Goal: Transaction & Acquisition: Purchase product/service

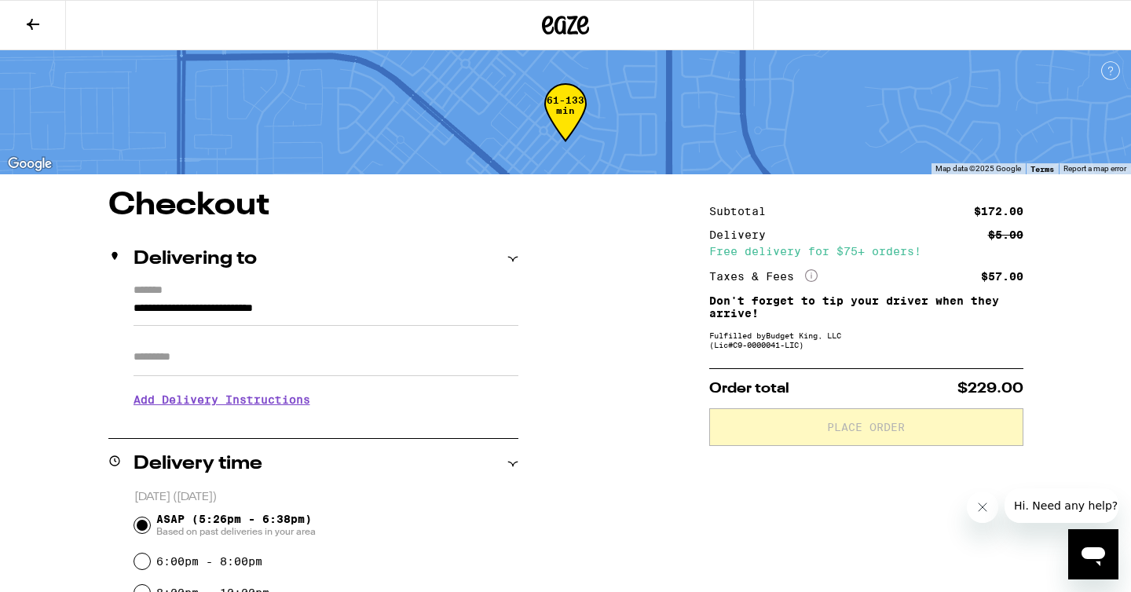
click at [35, 20] on icon at bounding box center [33, 24] width 19 height 19
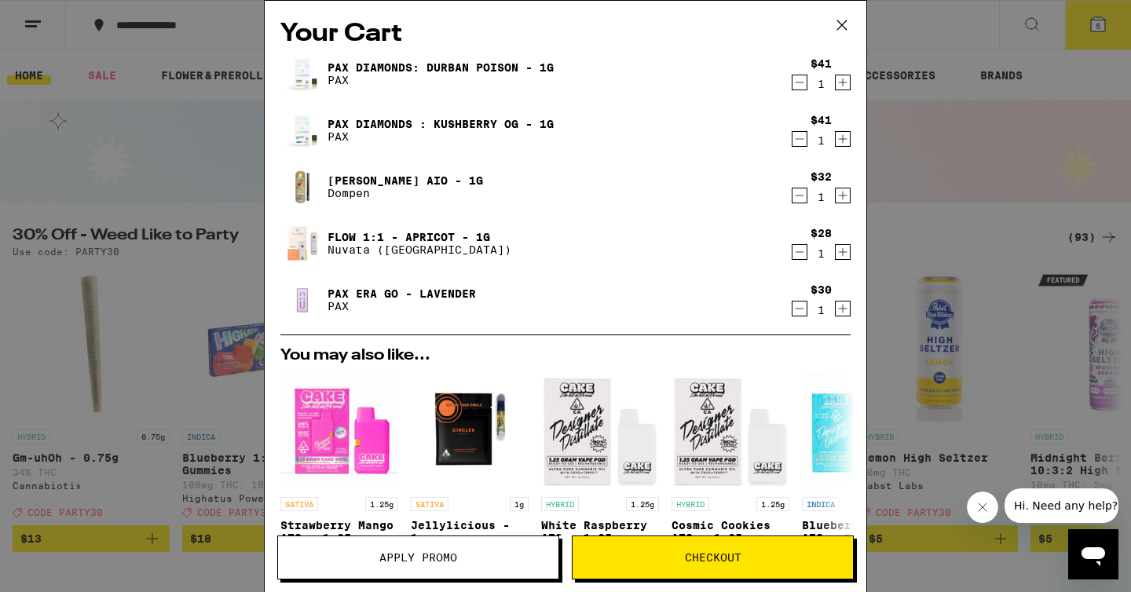
click at [839, 24] on icon at bounding box center [842, 25] width 24 height 24
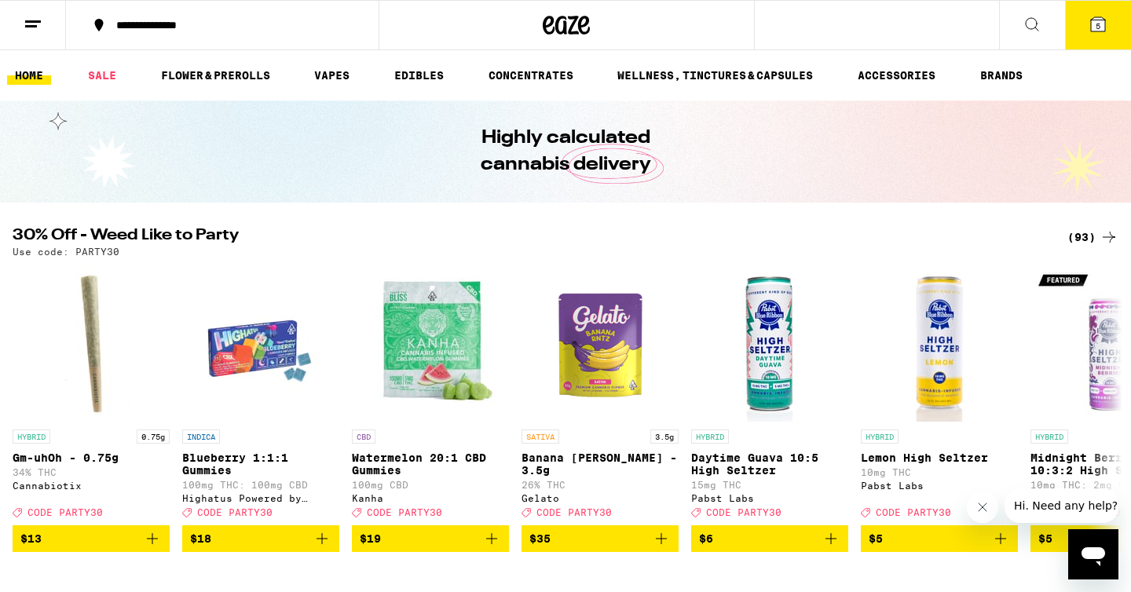
click at [1093, 234] on div "(93)" at bounding box center [1092, 237] width 51 height 19
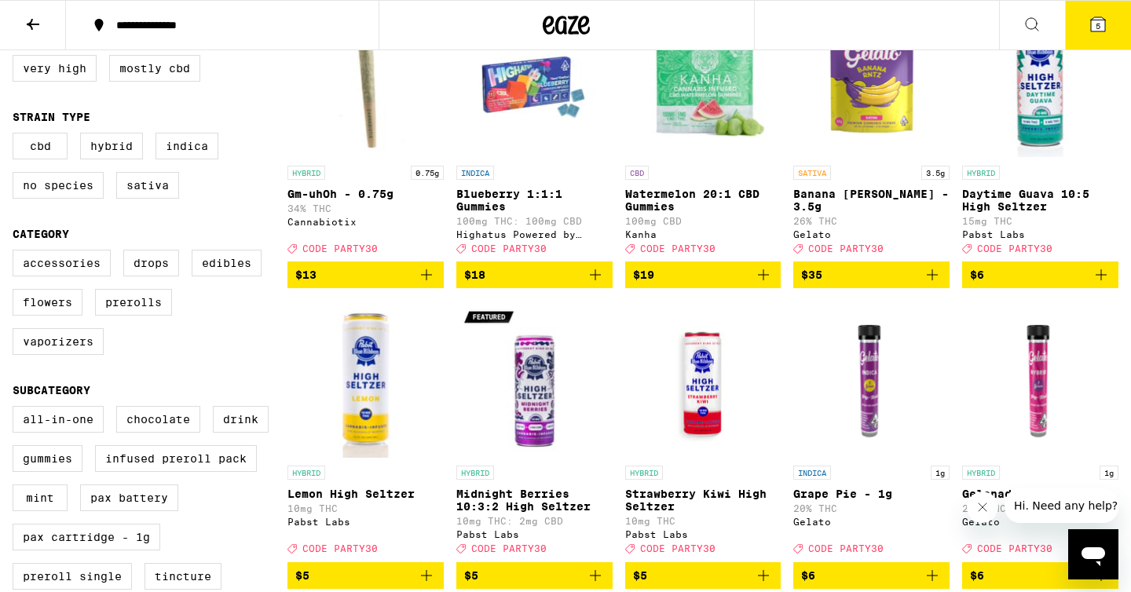
scroll to position [229, 0]
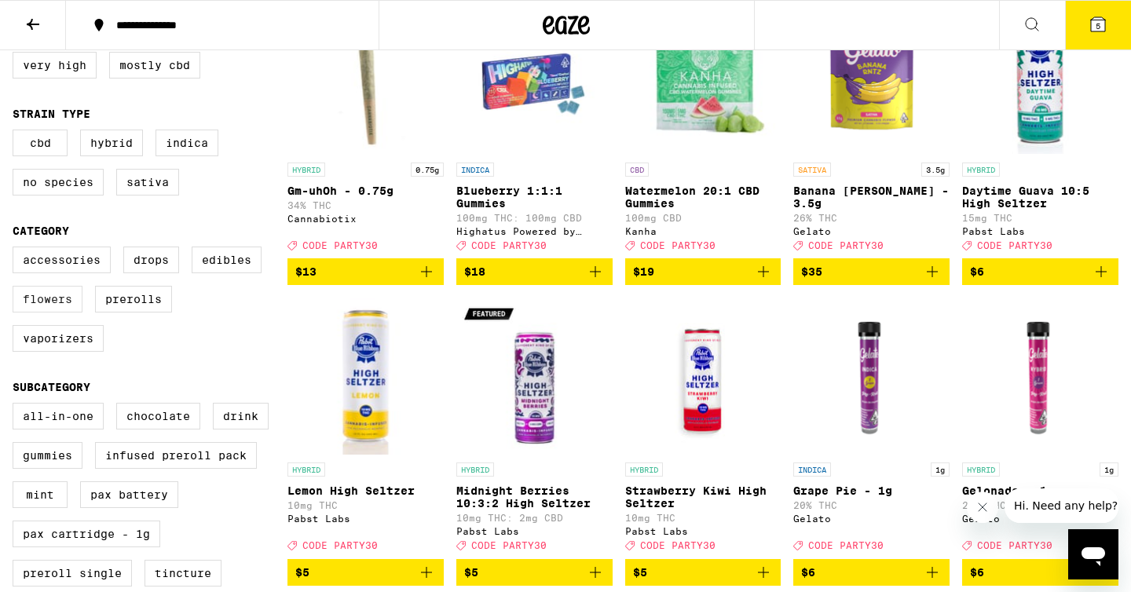
click at [50, 312] on label "Flowers" at bounding box center [48, 299] width 70 height 27
click at [16, 250] on input "Flowers" at bounding box center [16, 249] width 1 height 1
checkbox input "true"
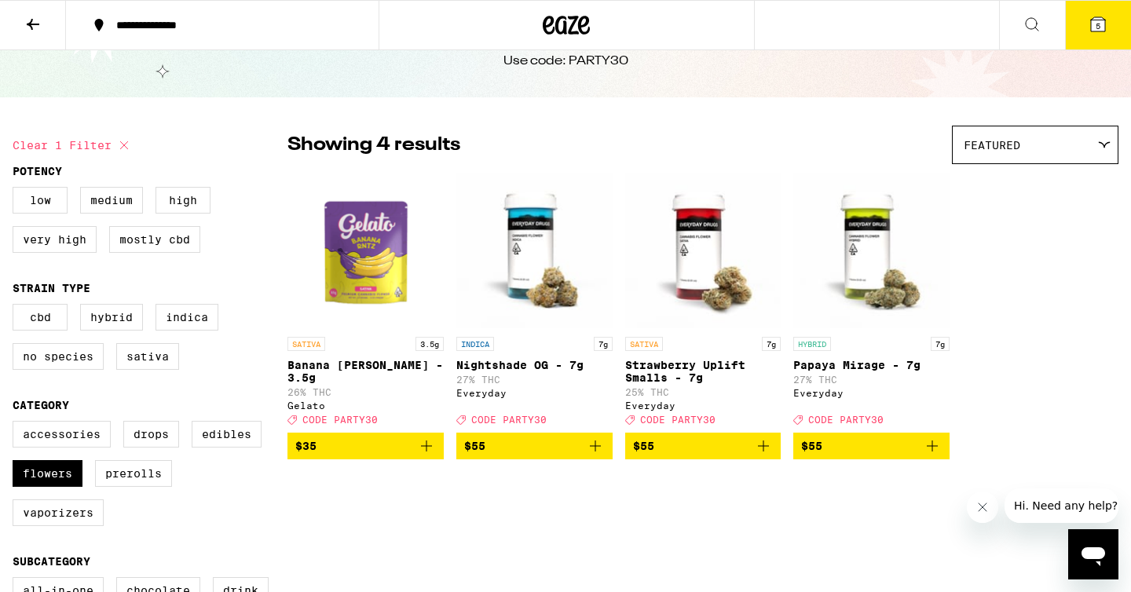
scroll to position [56, 0]
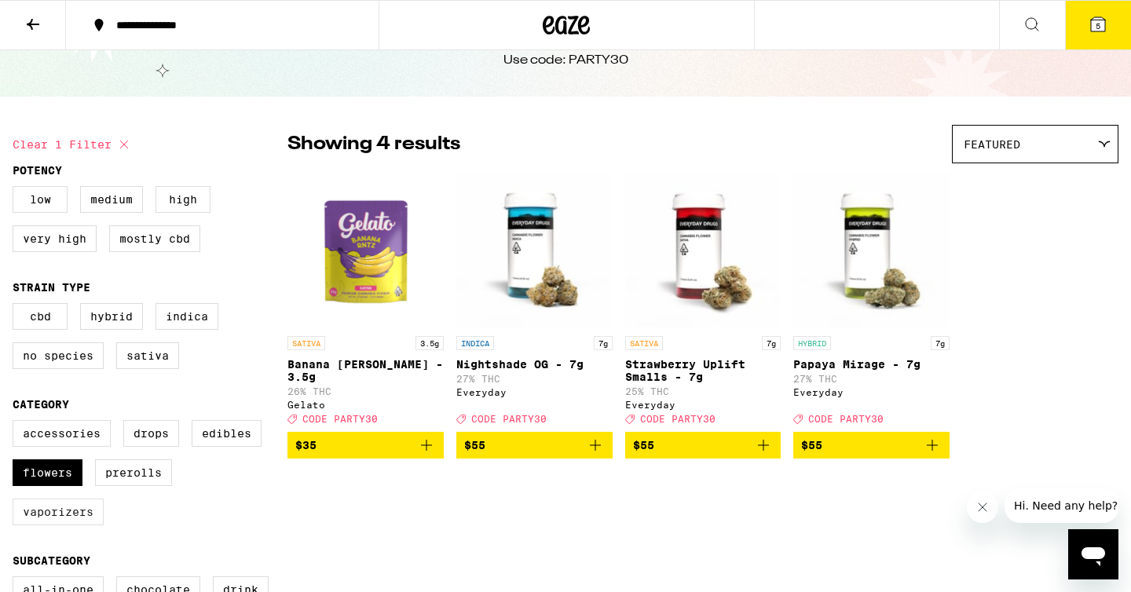
click at [54, 525] on label "Vaporizers" at bounding box center [58, 512] width 91 height 27
click at [16, 423] on input "Vaporizers" at bounding box center [16, 422] width 1 height 1
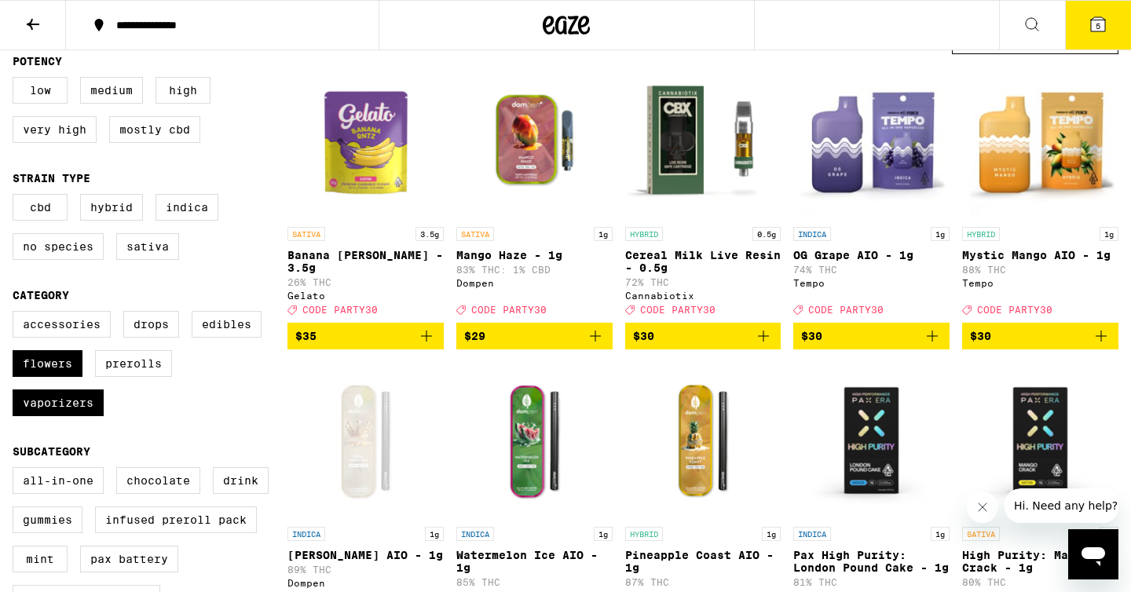
scroll to position [167, 0]
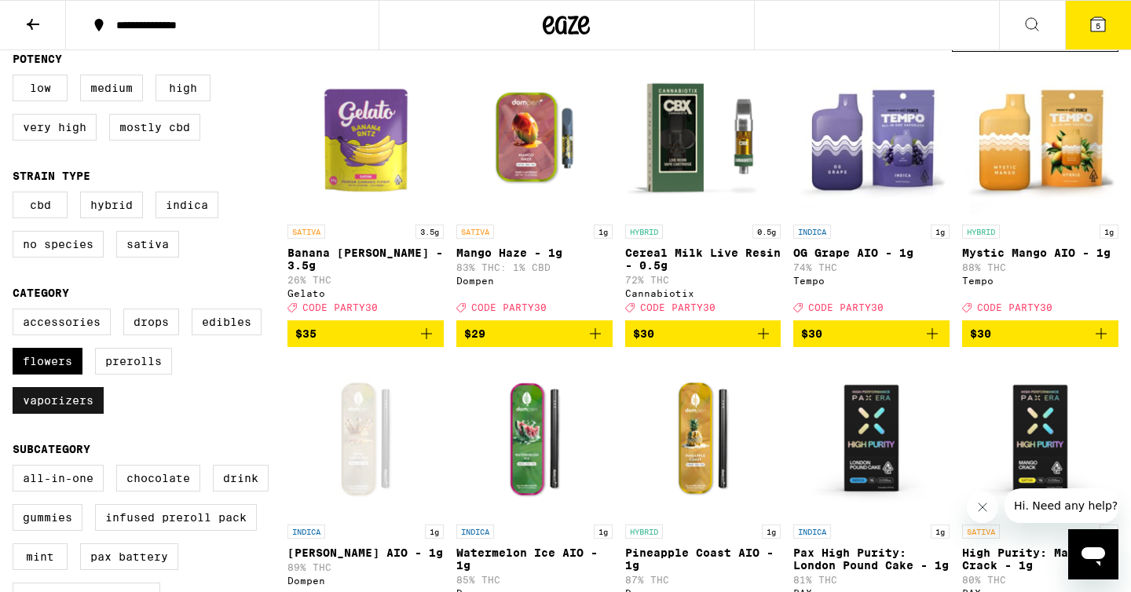
click at [50, 414] on label "Vaporizers" at bounding box center [58, 400] width 91 height 27
click at [16, 312] on input "Vaporizers" at bounding box center [16, 311] width 1 height 1
checkbox input "false"
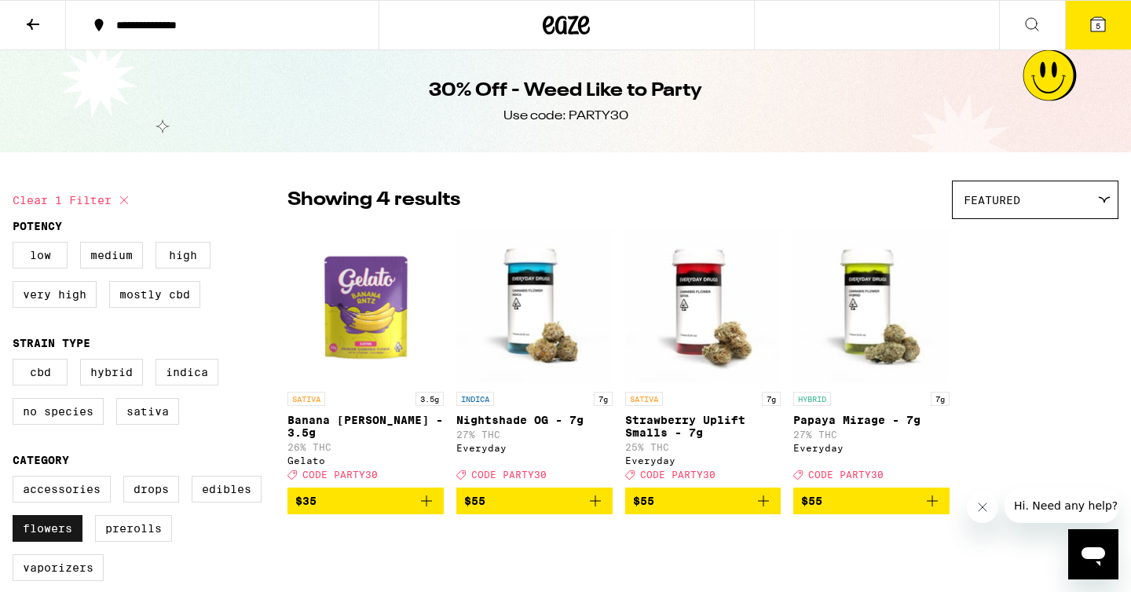
click at [41, 542] on label "Flowers" at bounding box center [48, 528] width 70 height 27
click at [16, 479] on input "Flowers" at bounding box center [16, 478] width 1 height 1
checkbox input "false"
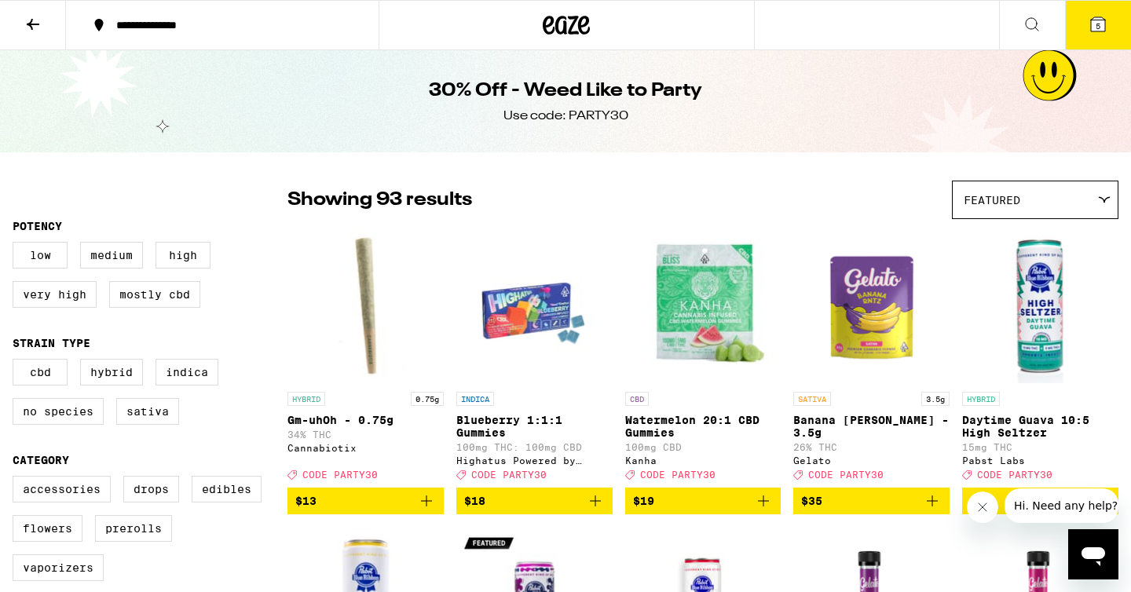
click at [26, 24] on icon at bounding box center [33, 24] width 19 height 19
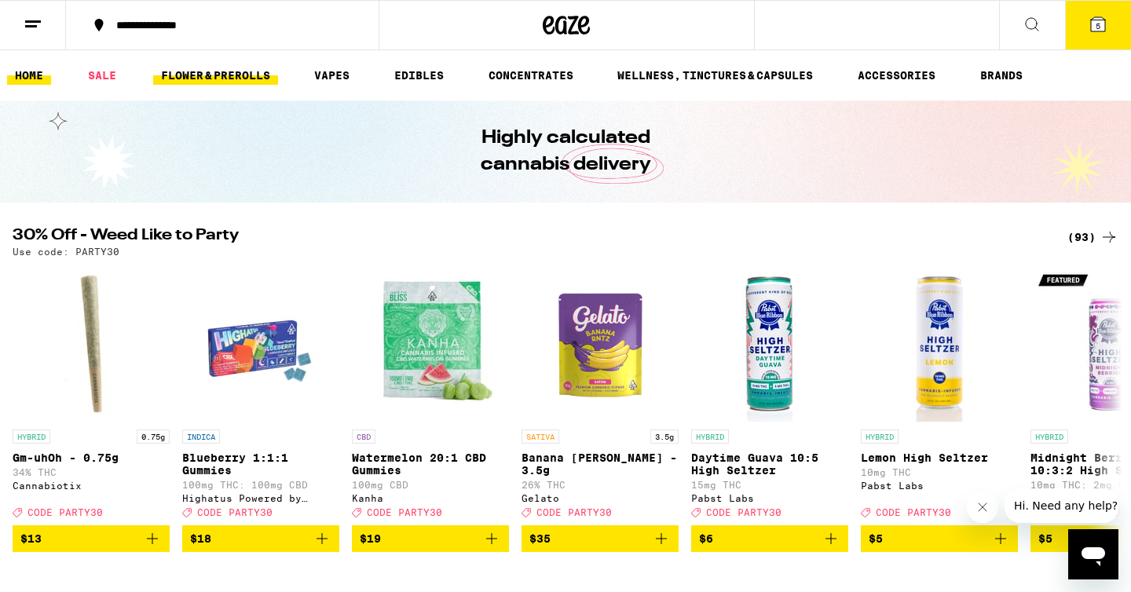
click at [210, 75] on link "FLOWER & PREROLLS" at bounding box center [215, 75] width 125 height 19
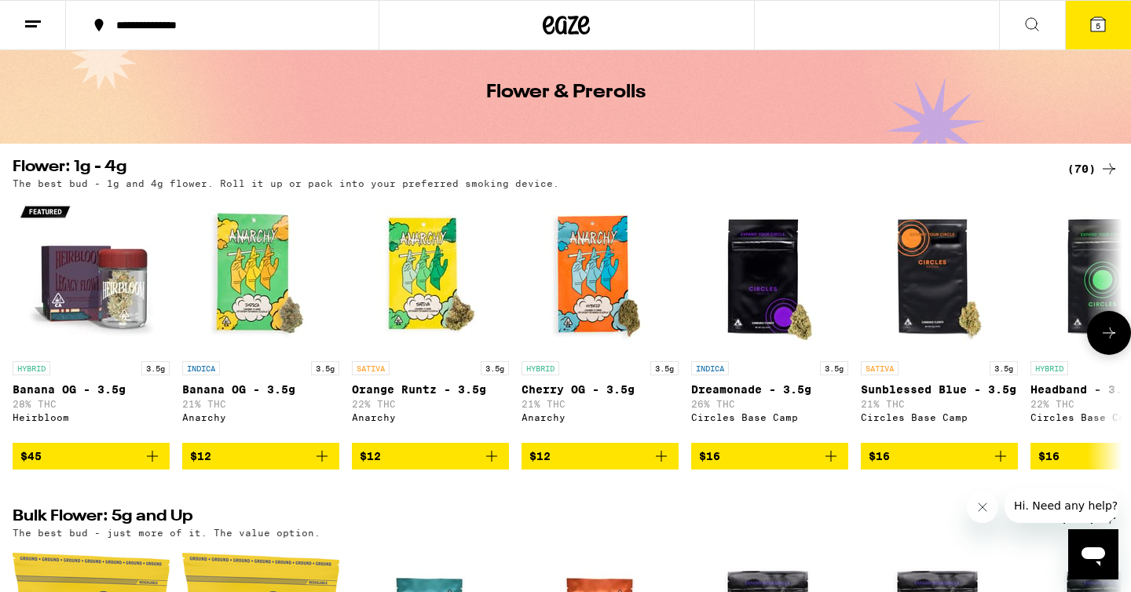
scroll to position [177, 0]
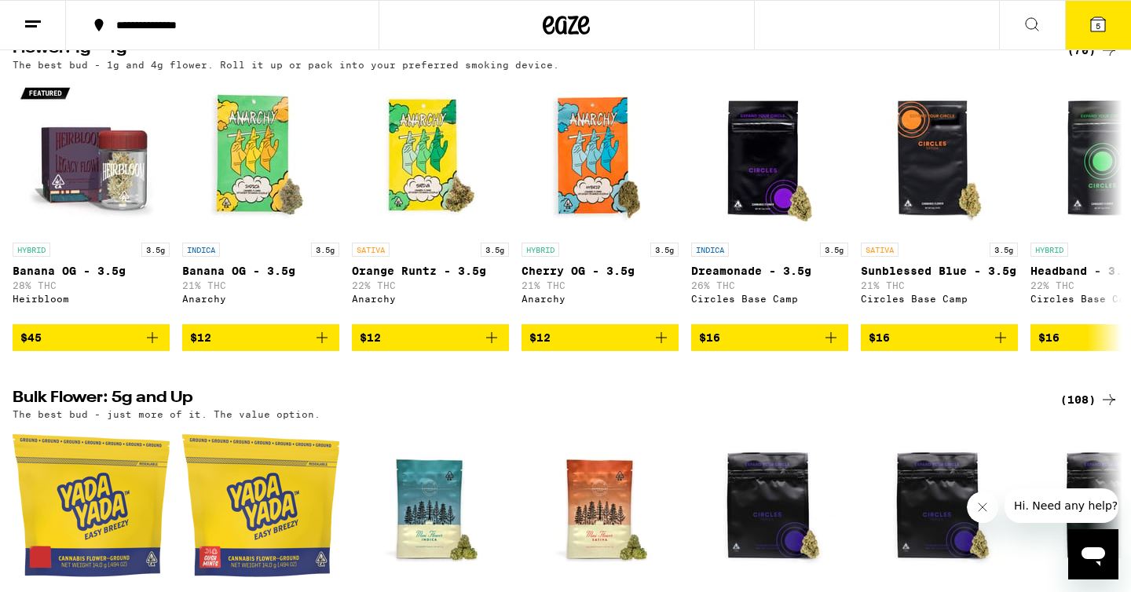
click at [117, 404] on h2 "Bulk Flower: 5g and Up" at bounding box center [527, 399] width 1028 height 19
click at [1076, 408] on div "(108)" at bounding box center [1089, 399] width 58 height 19
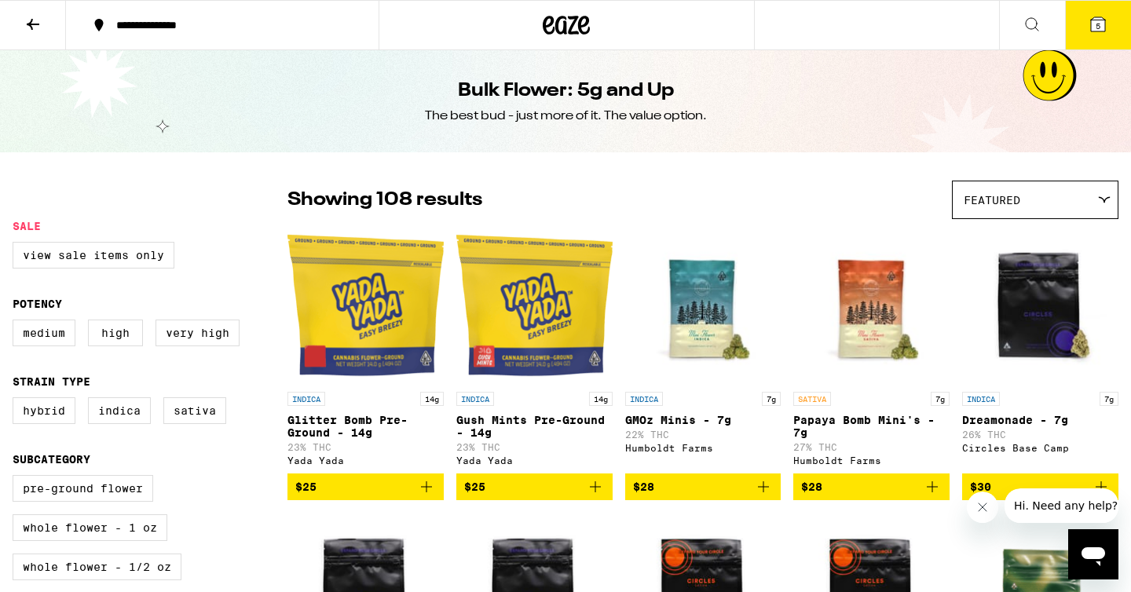
click at [975, 203] on span "Featured" at bounding box center [991, 200] width 57 height 13
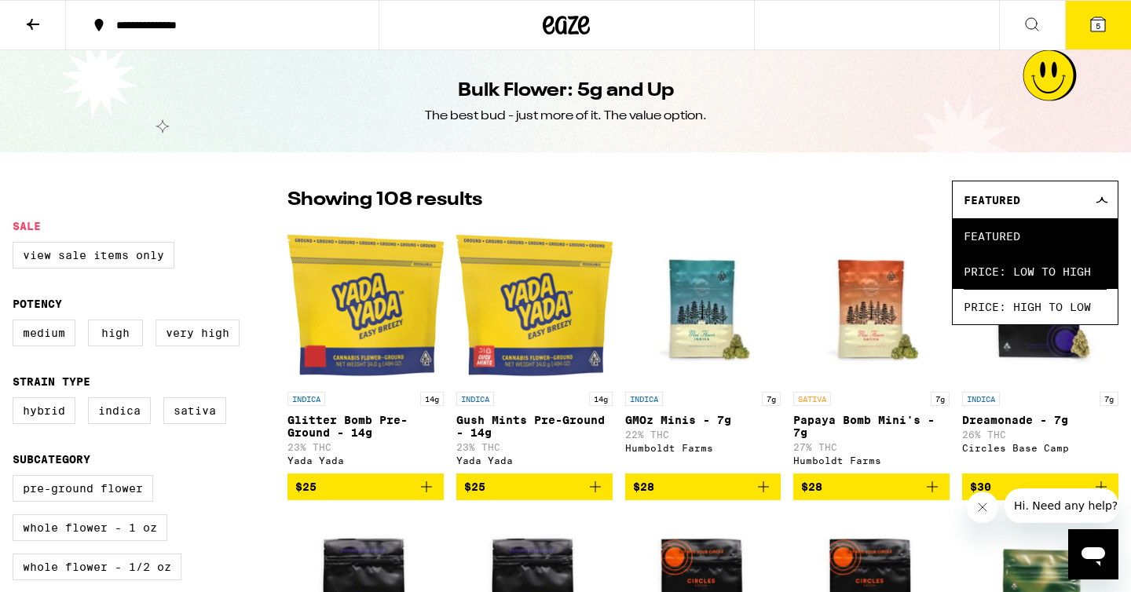
click at [984, 283] on span "Price: Low to High" at bounding box center [1034, 271] width 143 height 35
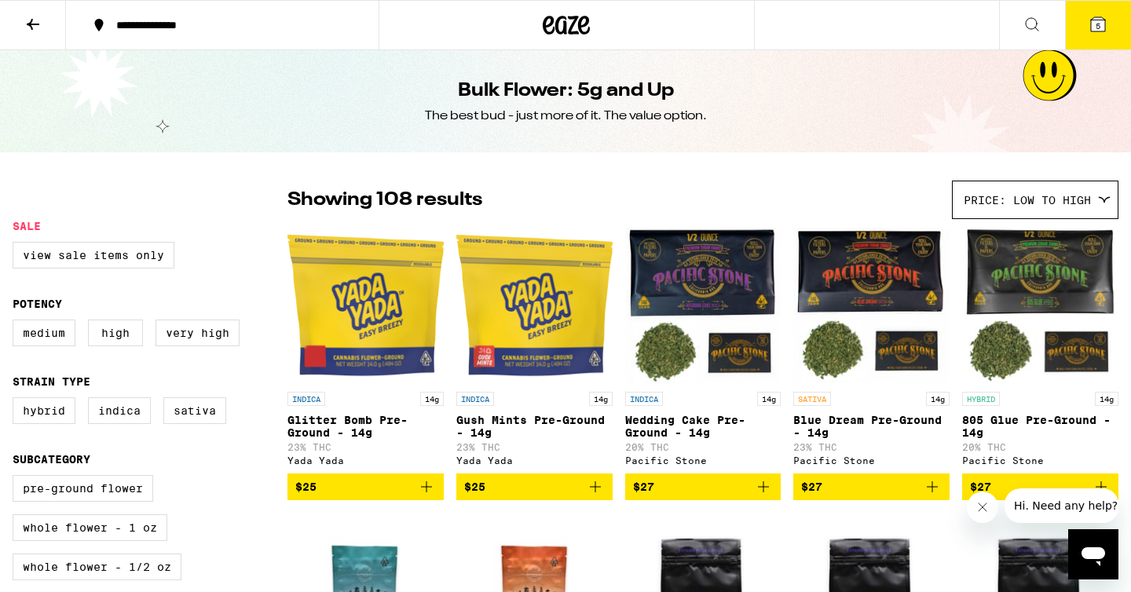
click at [1002, 203] on span "Price: Low to High" at bounding box center [1026, 200] width 127 height 13
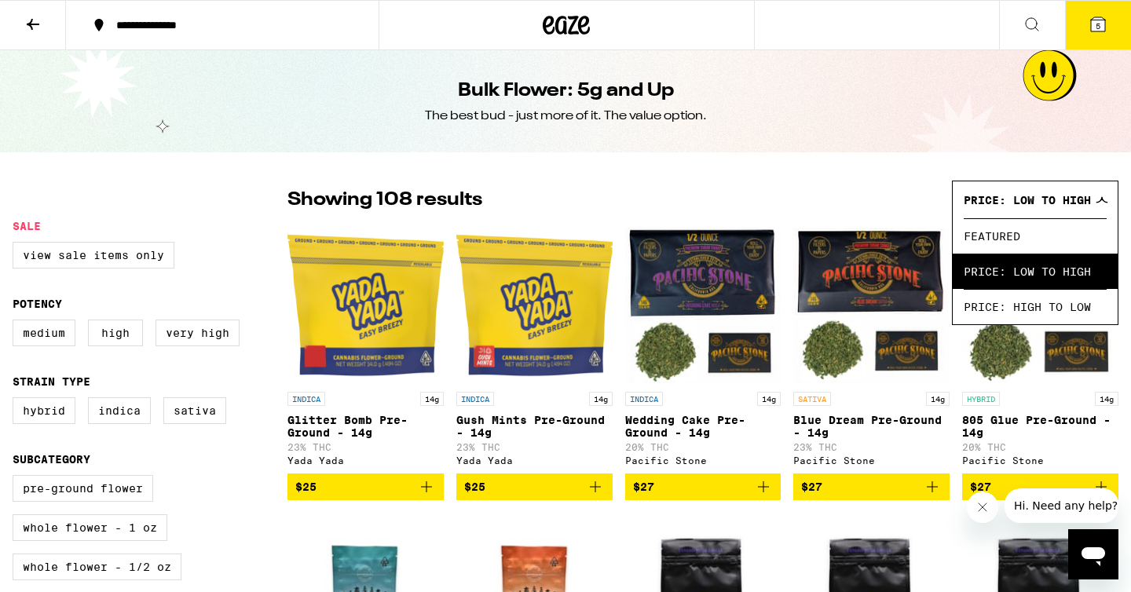
click at [1002, 203] on span "Price: Low to High" at bounding box center [1026, 200] width 127 height 13
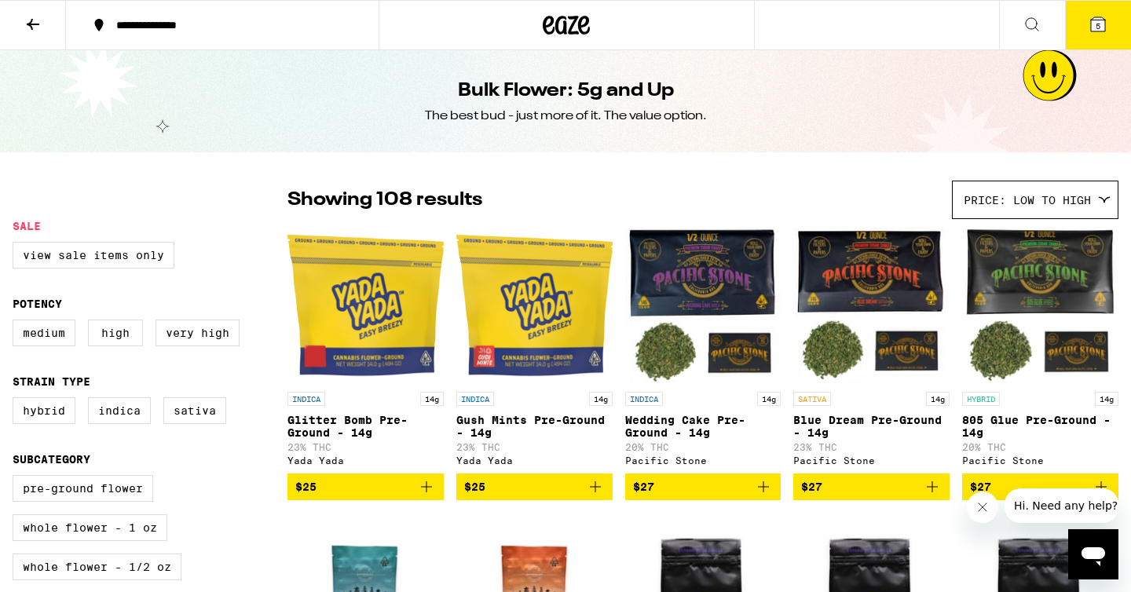
click at [30, 36] on button at bounding box center [33, 25] width 66 height 49
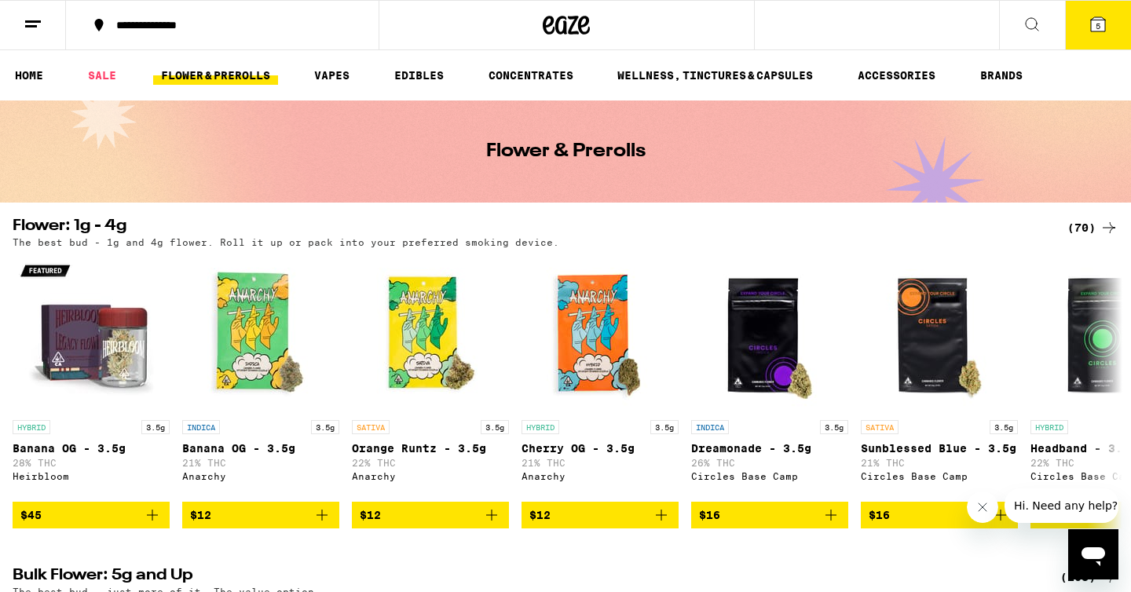
click at [108, 57] on ul "HOME SALE FLOWER & PREROLLS VAPES EDIBLES CONCENTRATES WELLNESS, TINCTURES & CA…" at bounding box center [565, 75] width 1131 height 50
click at [102, 81] on link "SALE" at bounding box center [102, 75] width 44 height 19
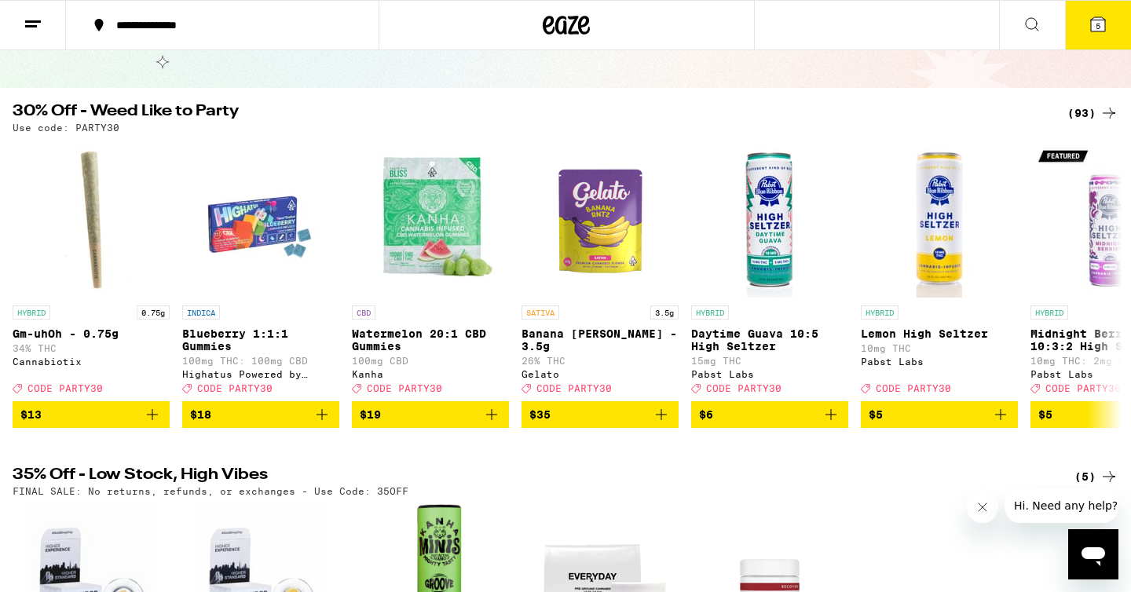
scroll to position [127, 0]
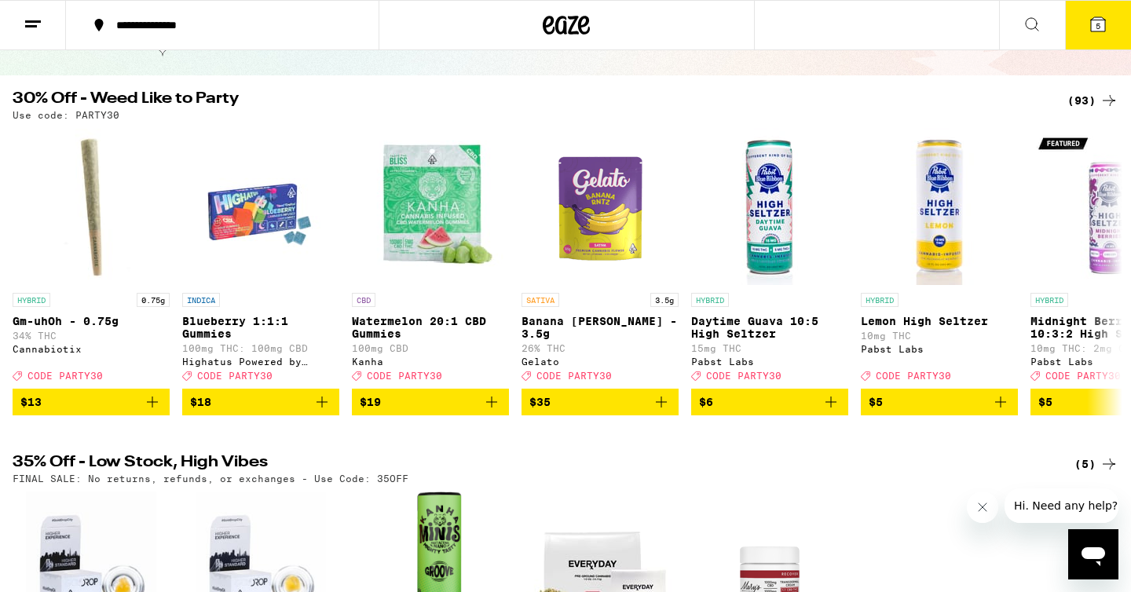
click at [1090, 90] on div "**********" at bounding box center [565, 470] width 1131 height 1194
click at [1090, 95] on div "(93)" at bounding box center [1092, 100] width 51 height 19
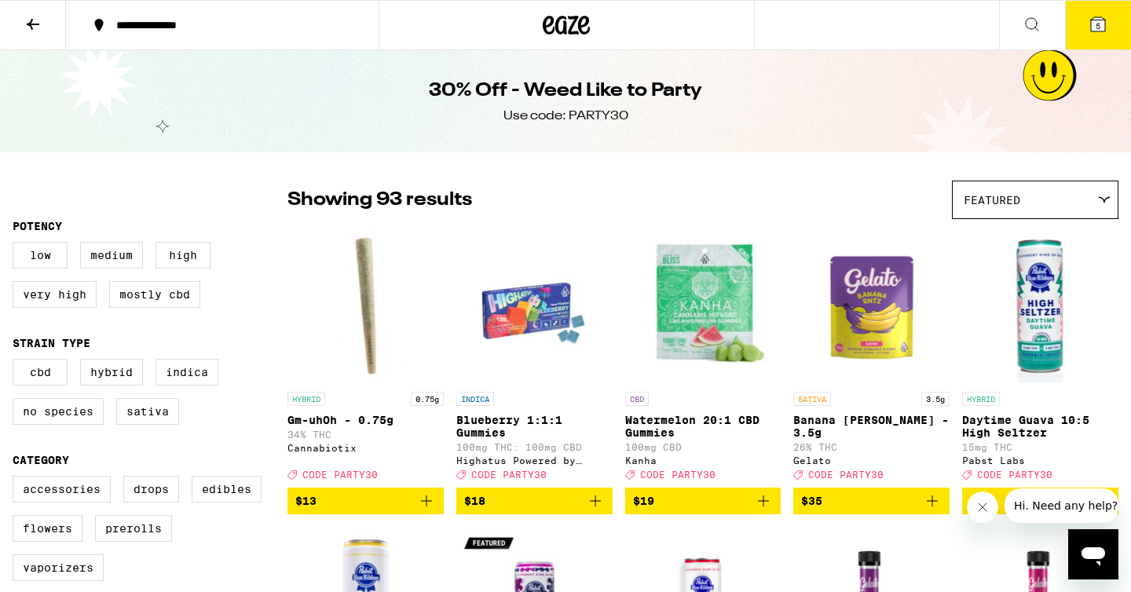
click at [38, 25] on icon at bounding box center [33, 24] width 19 height 19
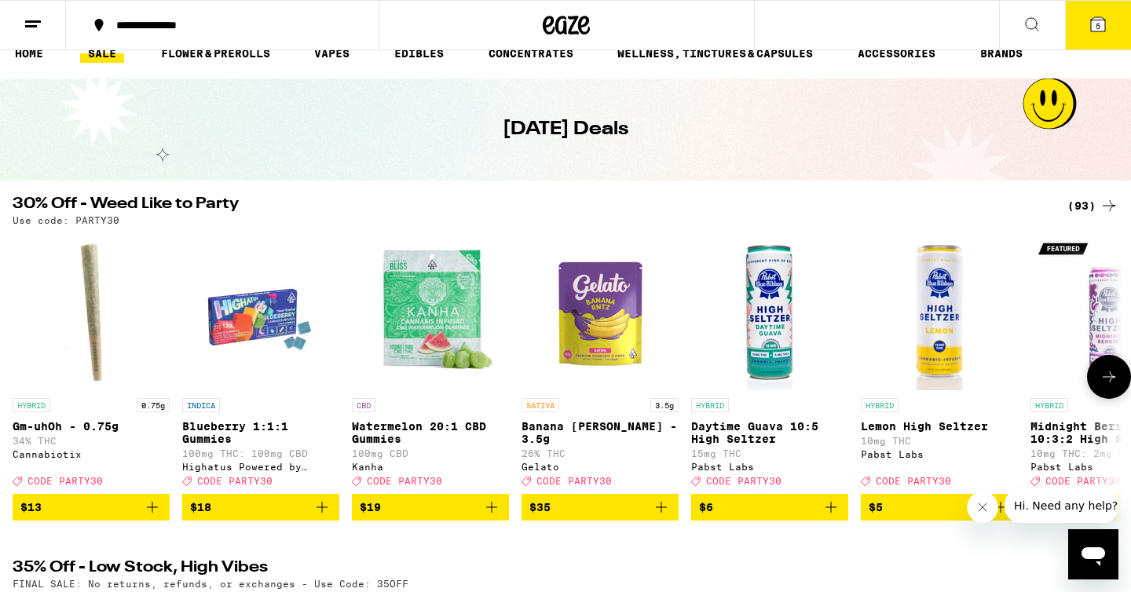
scroll to position [16, 0]
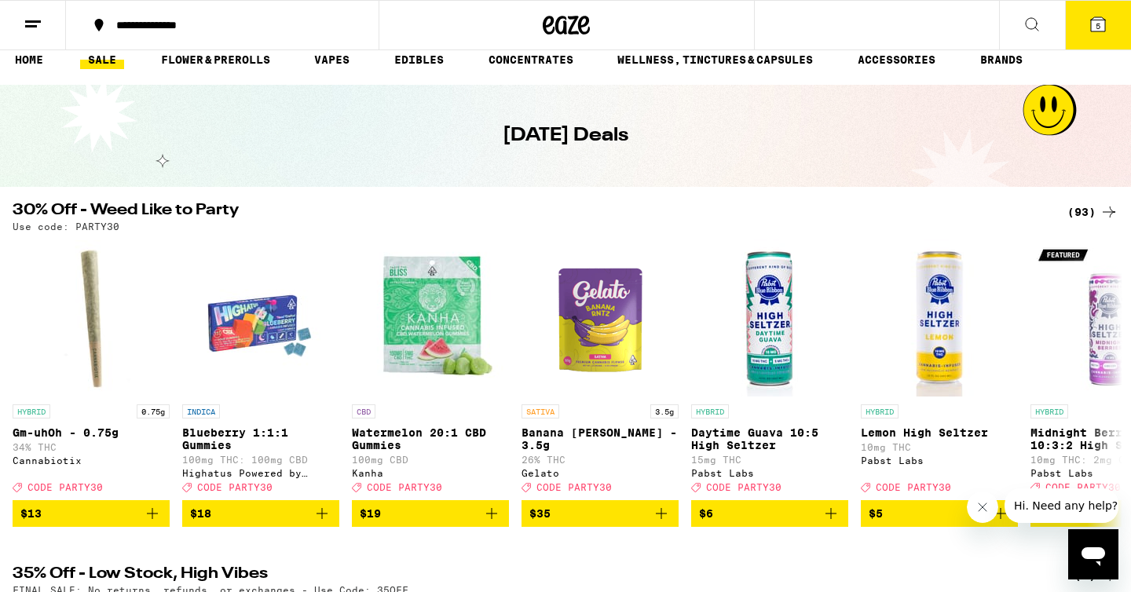
click at [1097, 203] on div "(93)" at bounding box center [1092, 212] width 51 height 19
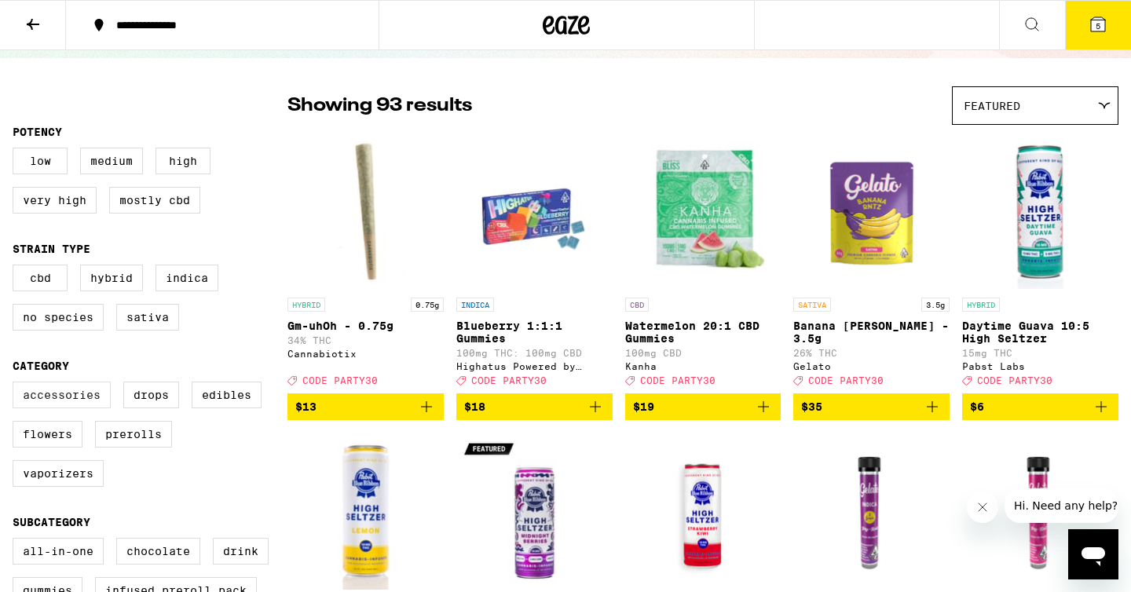
scroll to position [95, 0]
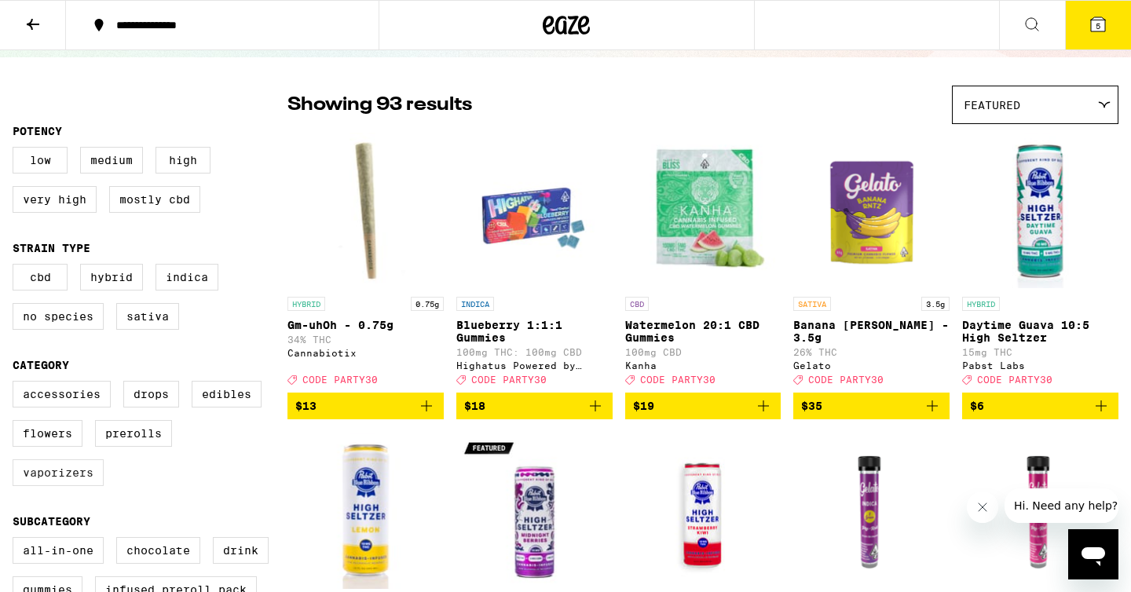
click at [61, 483] on label "Vaporizers" at bounding box center [58, 472] width 91 height 27
click at [16, 384] on input "Vaporizers" at bounding box center [16, 383] width 1 height 1
checkbox input "true"
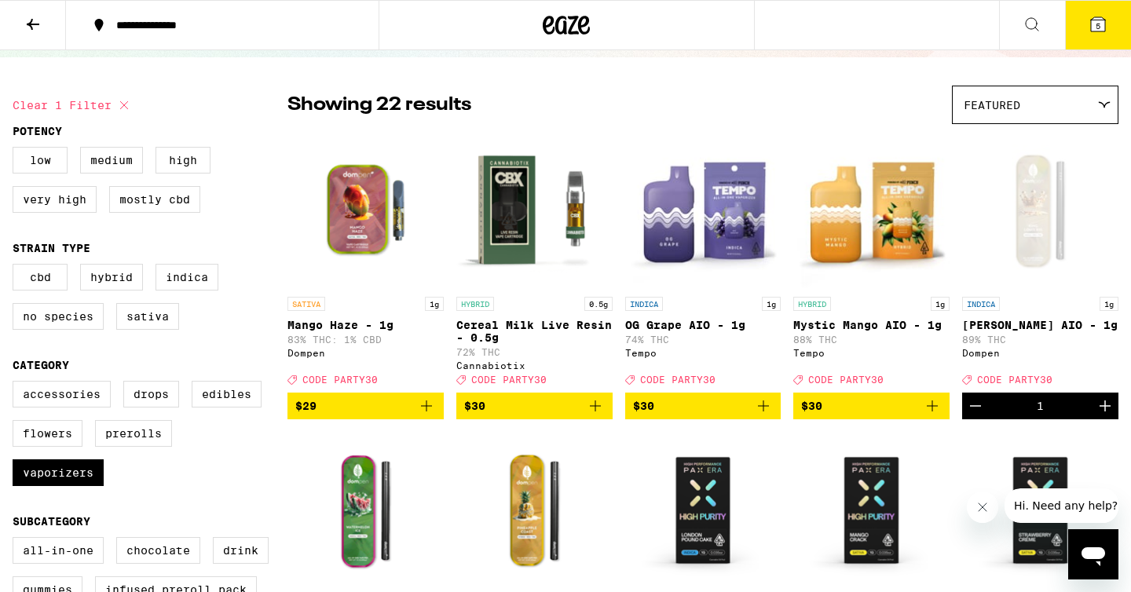
click at [993, 113] on div "Featured" at bounding box center [1034, 104] width 165 height 37
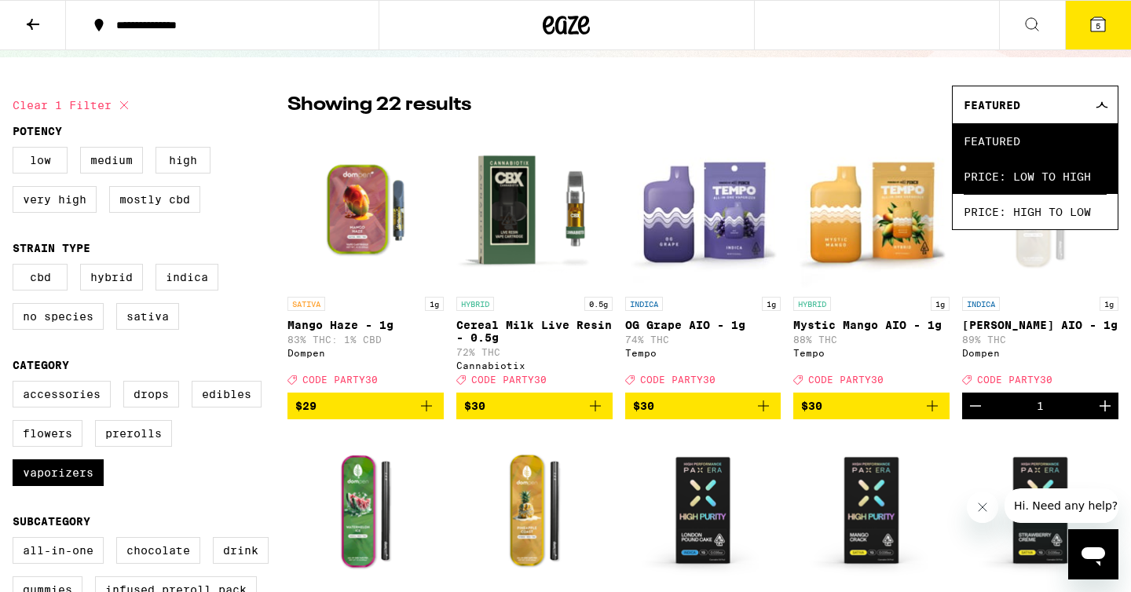
click at [991, 177] on span "Price: Low to High" at bounding box center [1034, 176] width 143 height 35
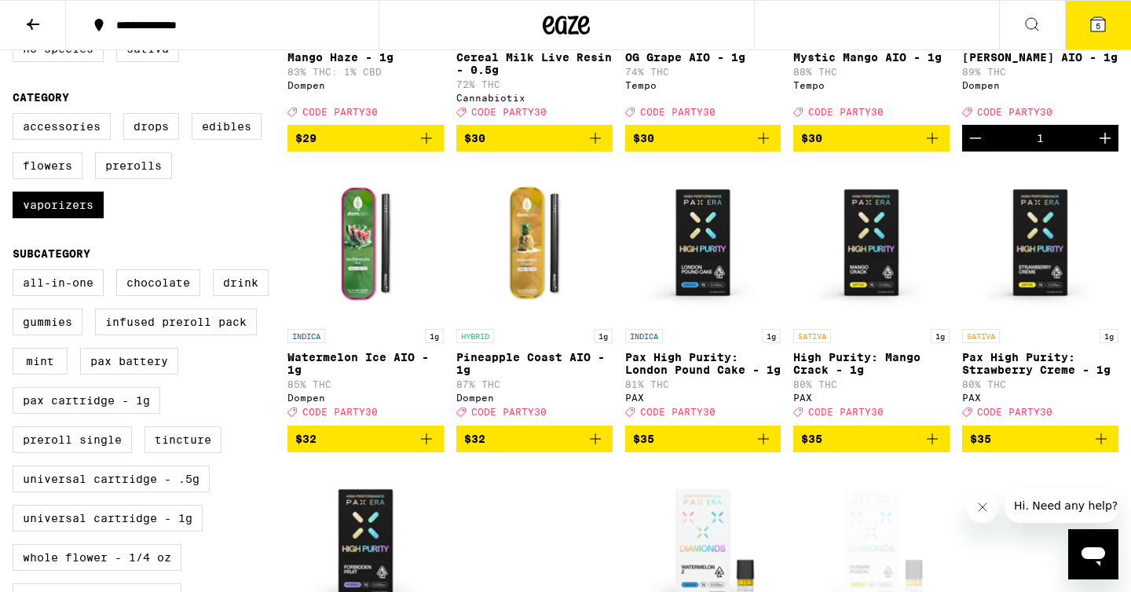
scroll to position [365, 0]
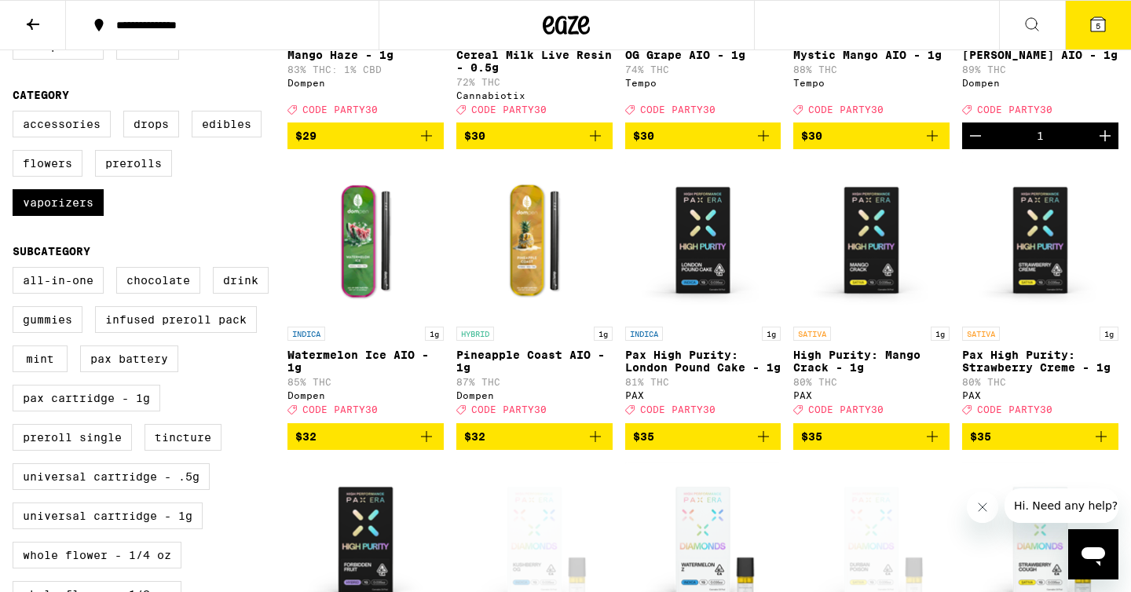
click at [698, 279] on img "Open page for Pax High Purity: London Pound Cake - 1g from PAX" at bounding box center [703, 240] width 156 height 157
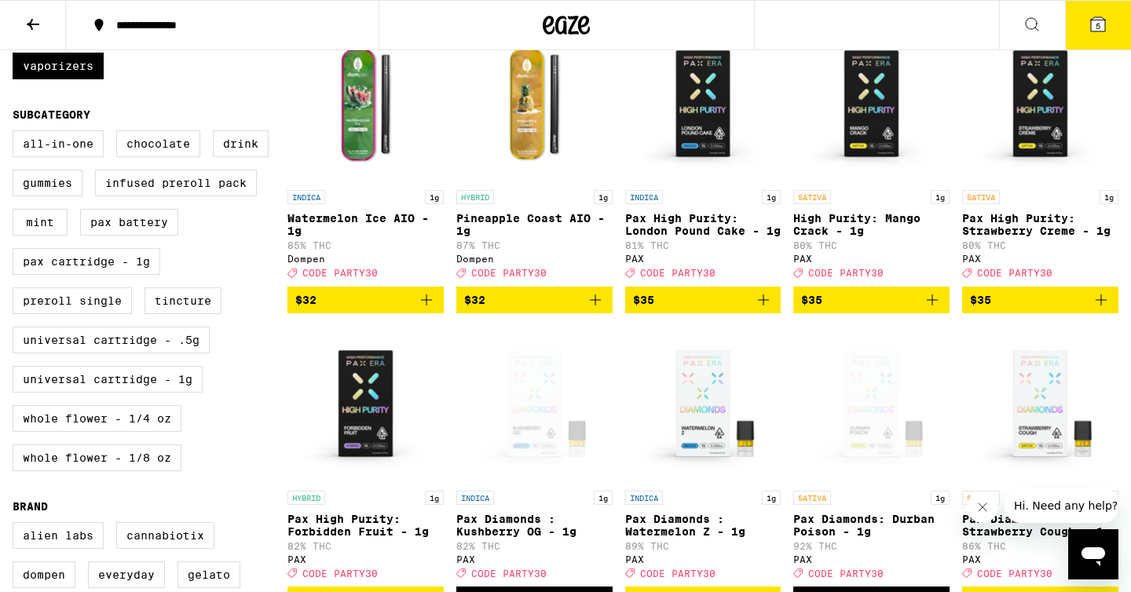
scroll to position [502, 0]
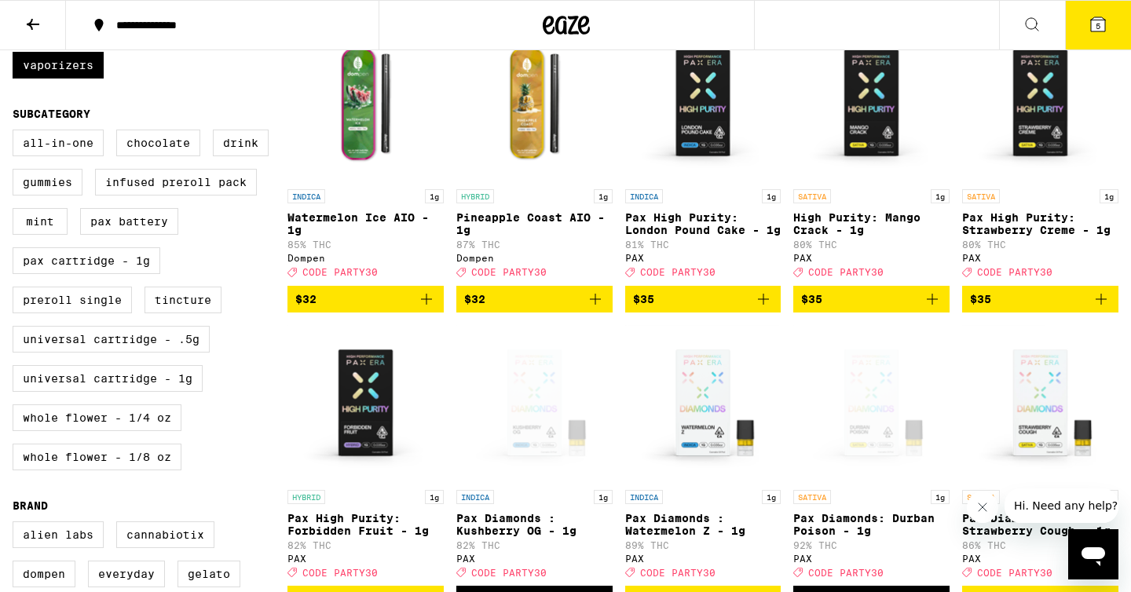
click at [762, 309] on icon "Add to bag" at bounding box center [763, 299] width 19 height 19
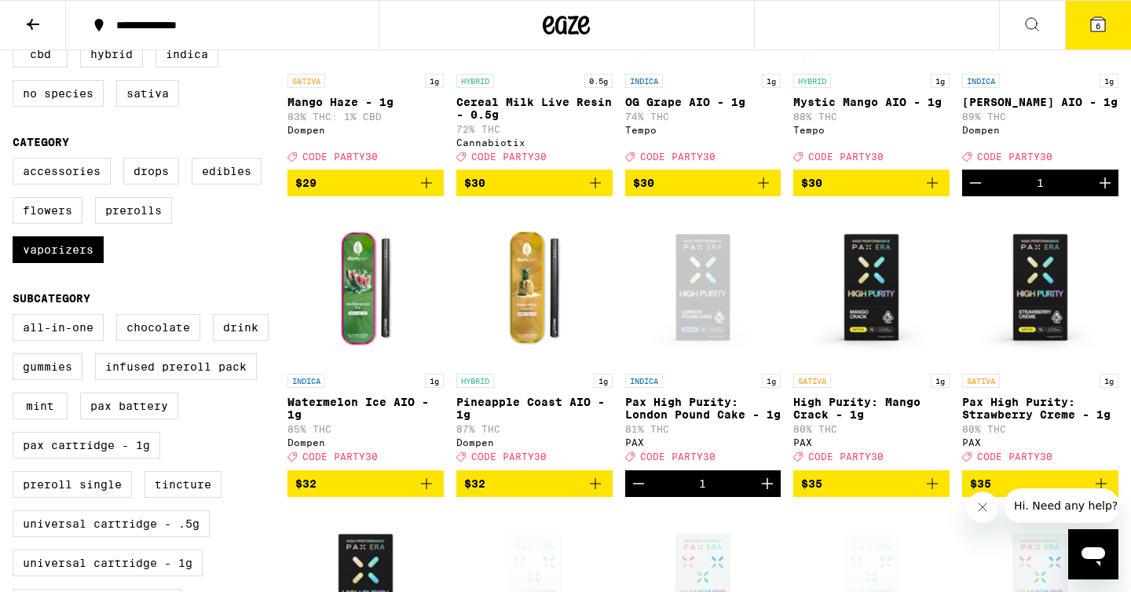
scroll to position [320, 0]
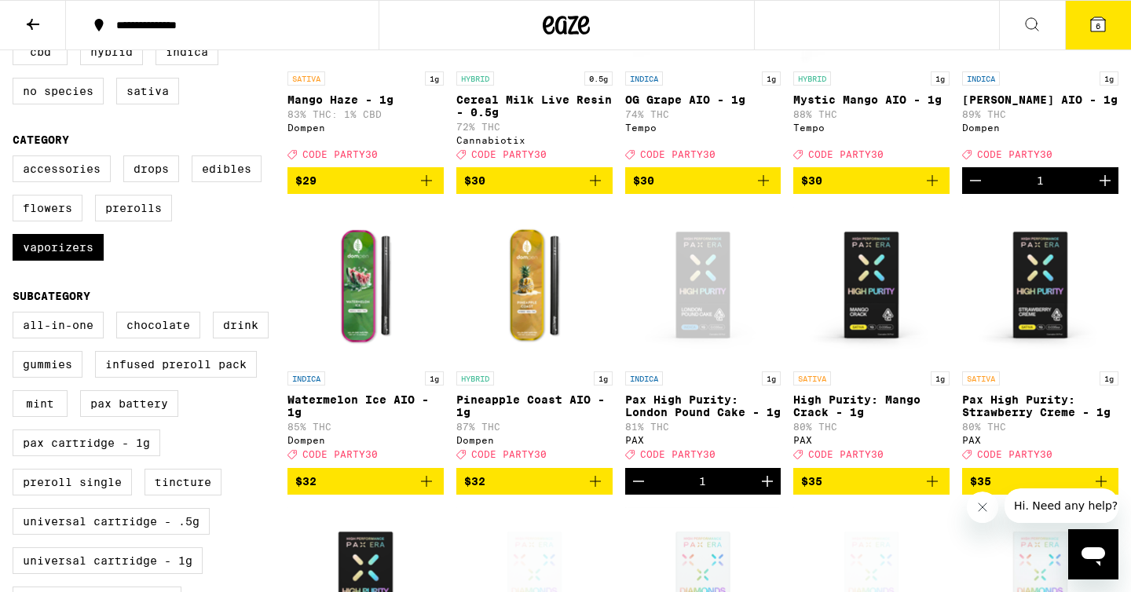
click at [499, 332] on img "Open page for Pineapple Coast AIO - 1g from Dompen" at bounding box center [534, 284] width 156 height 157
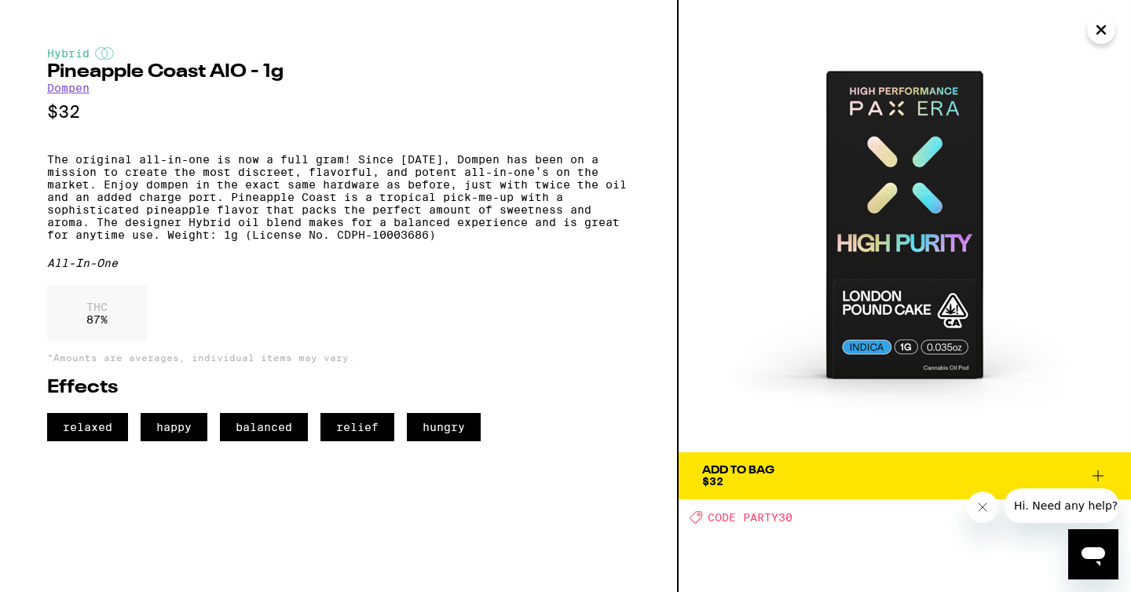
click at [1098, 33] on icon "Close" at bounding box center [1101, 30] width 8 height 8
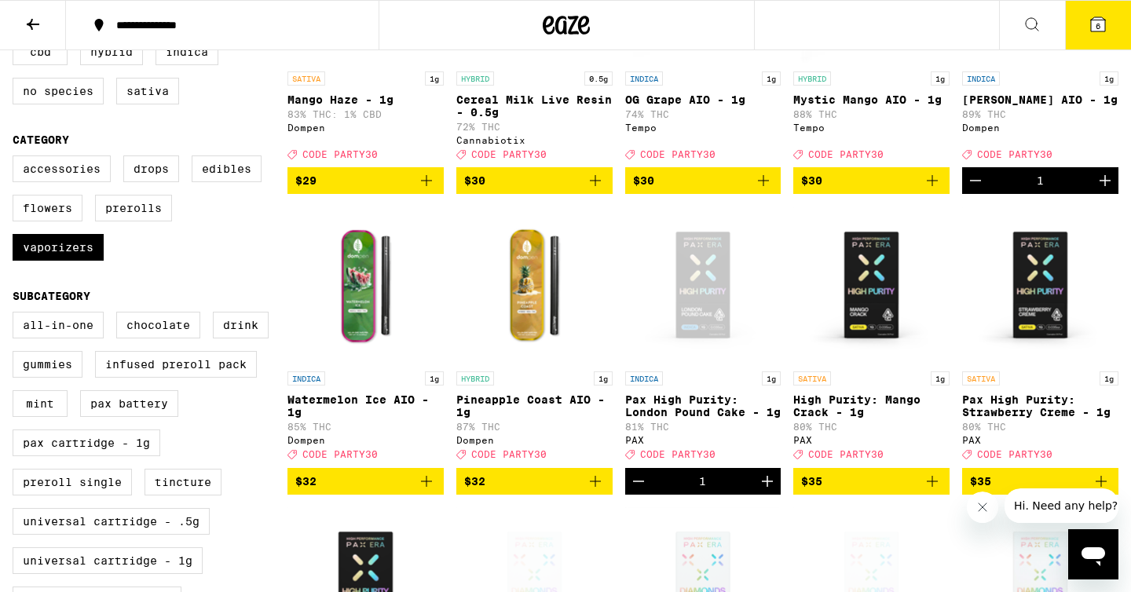
click at [516, 298] on img "Open page for Pineapple Coast AIO - 1g from Dompen" at bounding box center [534, 284] width 156 height 157
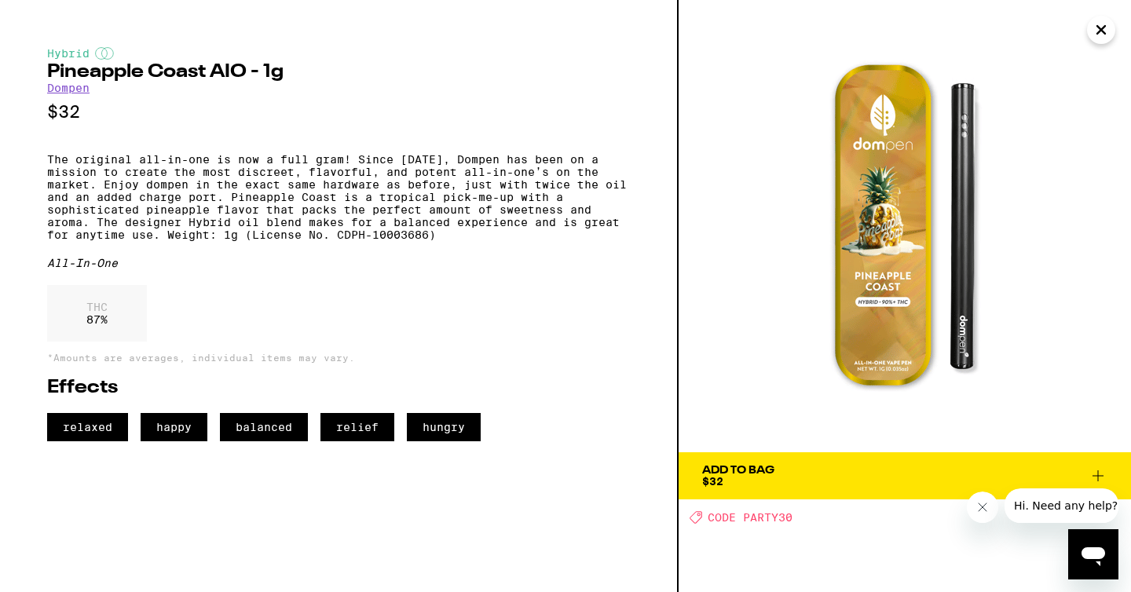
click at [765, 467] on div "Add To Bag" at bounding box center [738, 470] width 72 height 11
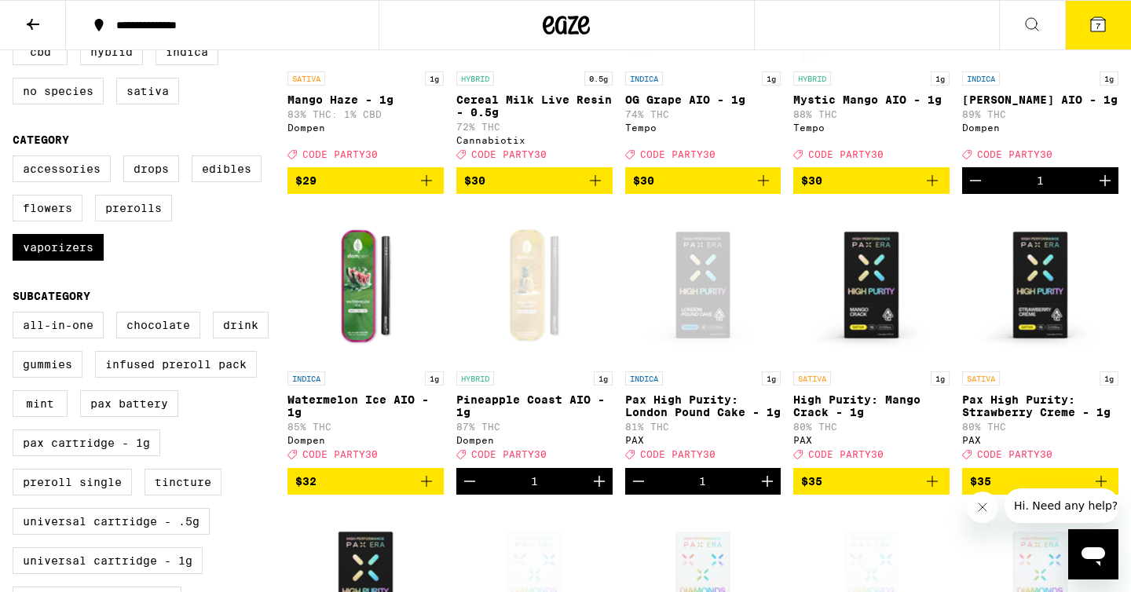
click at [1095, 32] on icon at bounding box center [1097, 24] width 19 height 19
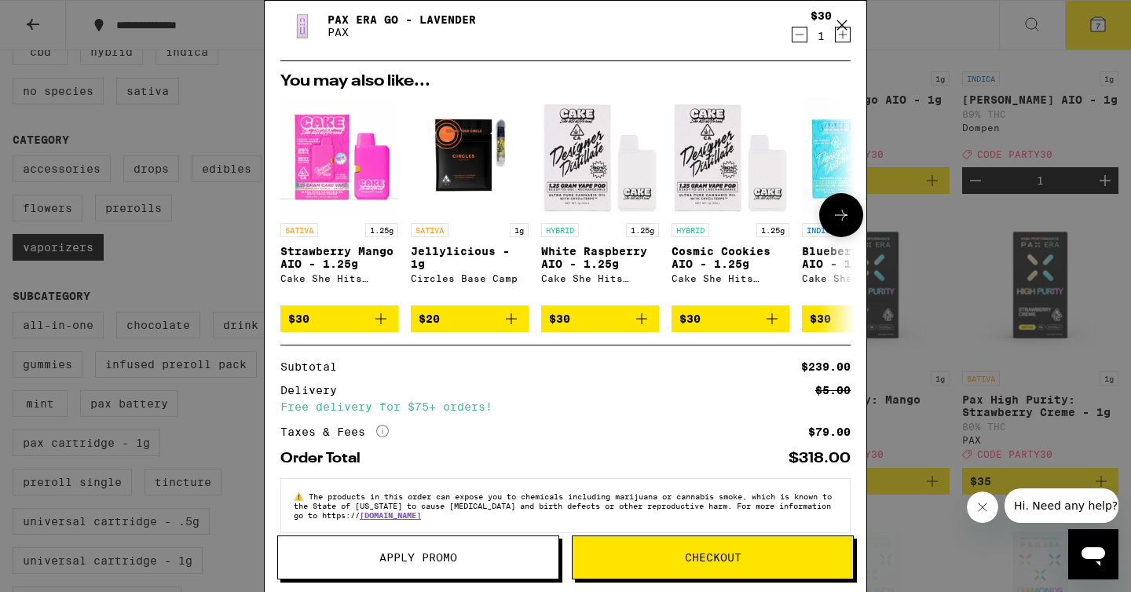
scroll to position [415, 0]
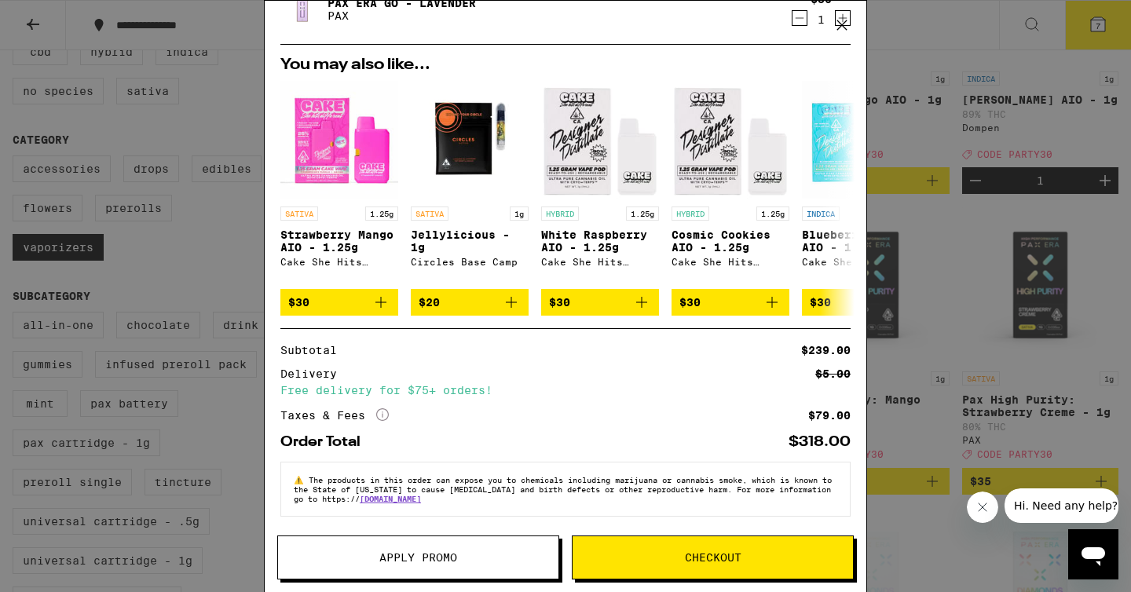
click at [438, 557] on span "Apply Promo" at bounding box center [418, 557] width 78 height 11
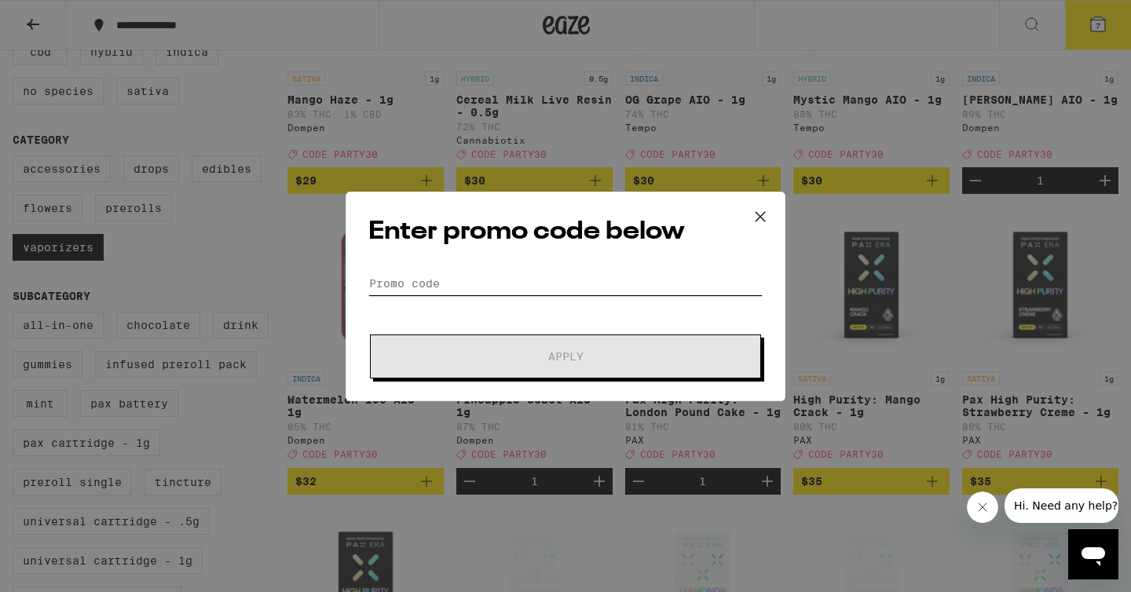
click at [508, 286] on input "Promo Code" at bounding box center [565, 284] width 394 height 24
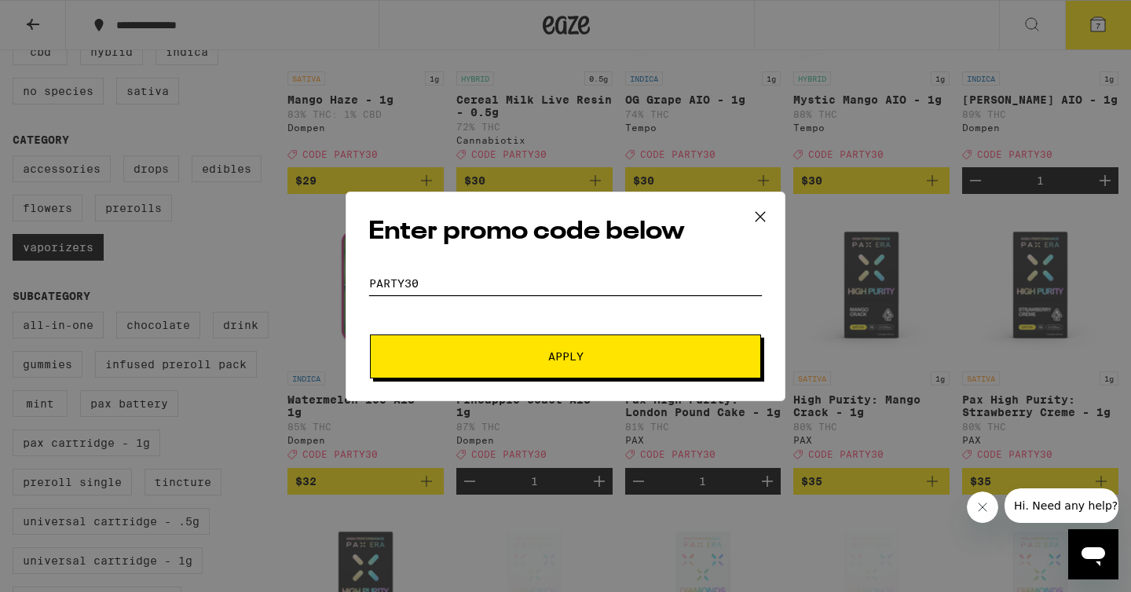
type input "party30"
click at [506, 342] on button "Apply" at bounding box center [565, 356] width 391 height 44
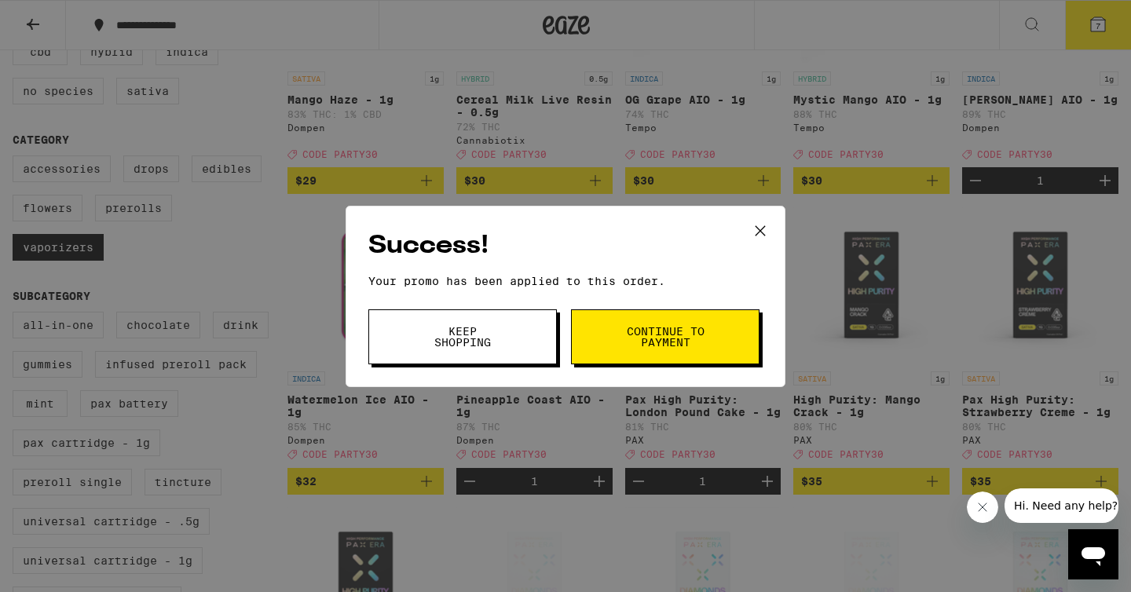
click at [605, 340] on button "Continue to payment" at bounding box center [665, 336] width 188 height 55
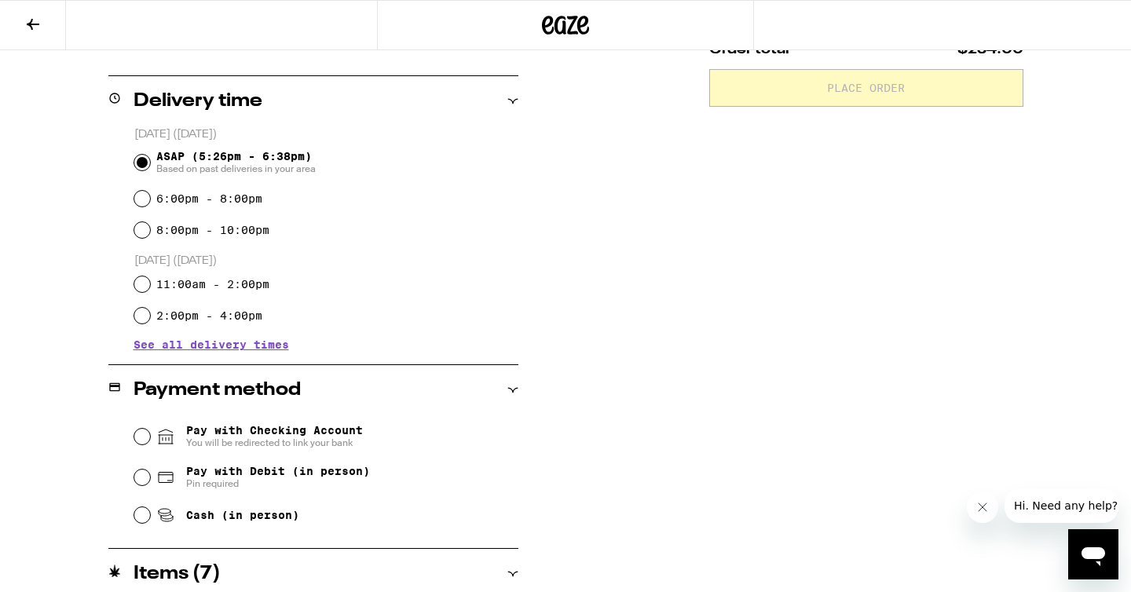
scroll to position [362, 0]
click at [141, 484] on input "Pay with Debit (in person) Pin required" at bounding box center [142, 478] width 16 height 16
radio input "true"
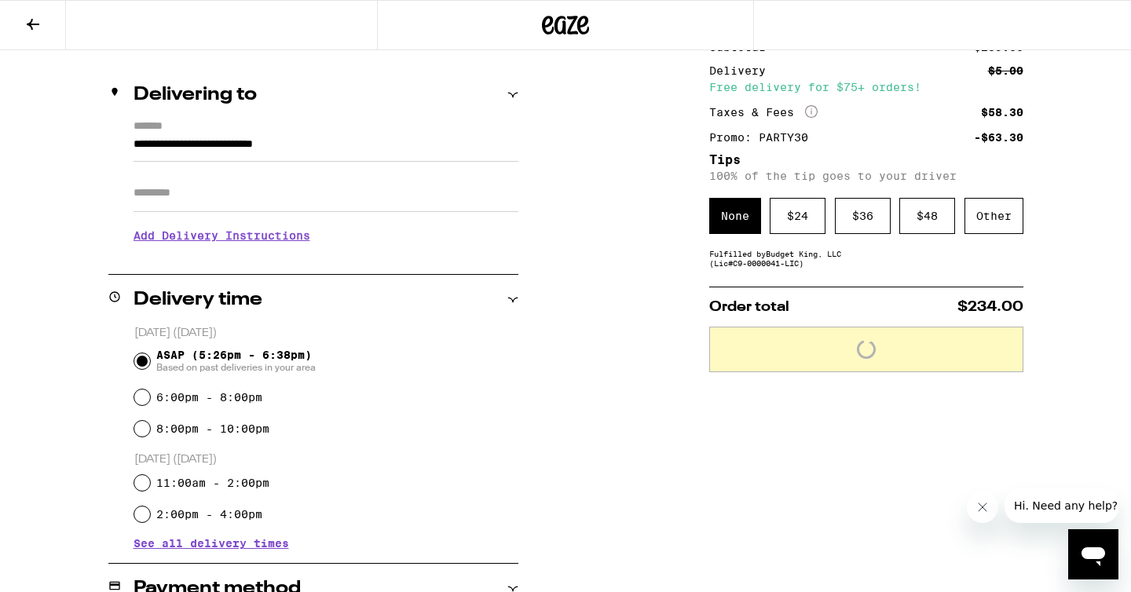
scroll to position [162, 0]
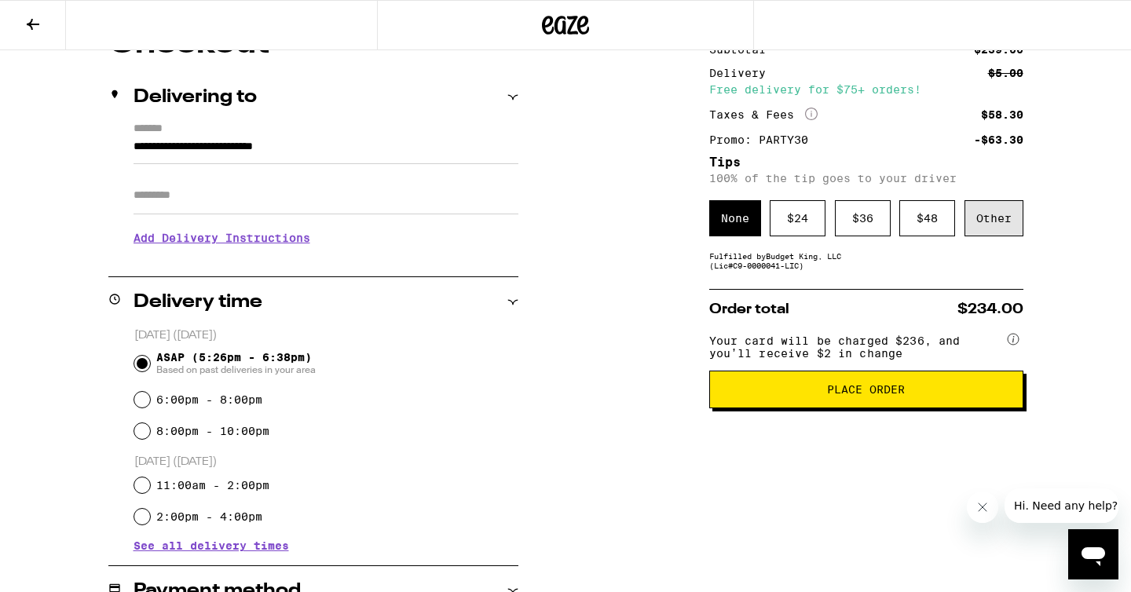
click at [998, 233] on div "Other" at bounding box center [993, 218] width 59 height 36
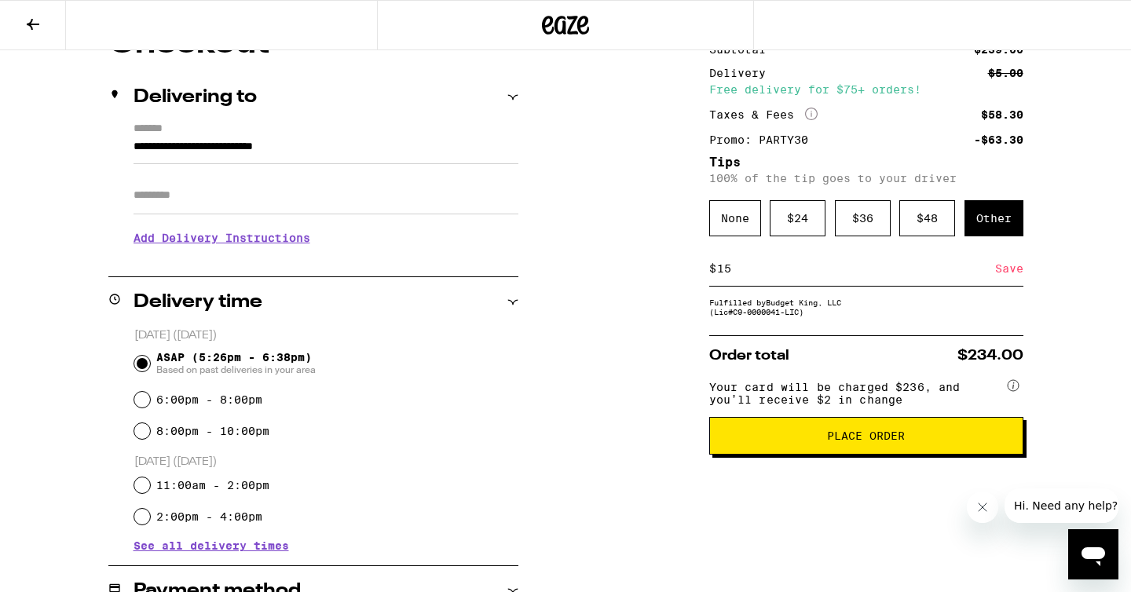
type input "15"
click at [928, 455] on button "Place Order" at bounding box center [866, 436] width 314 height 38
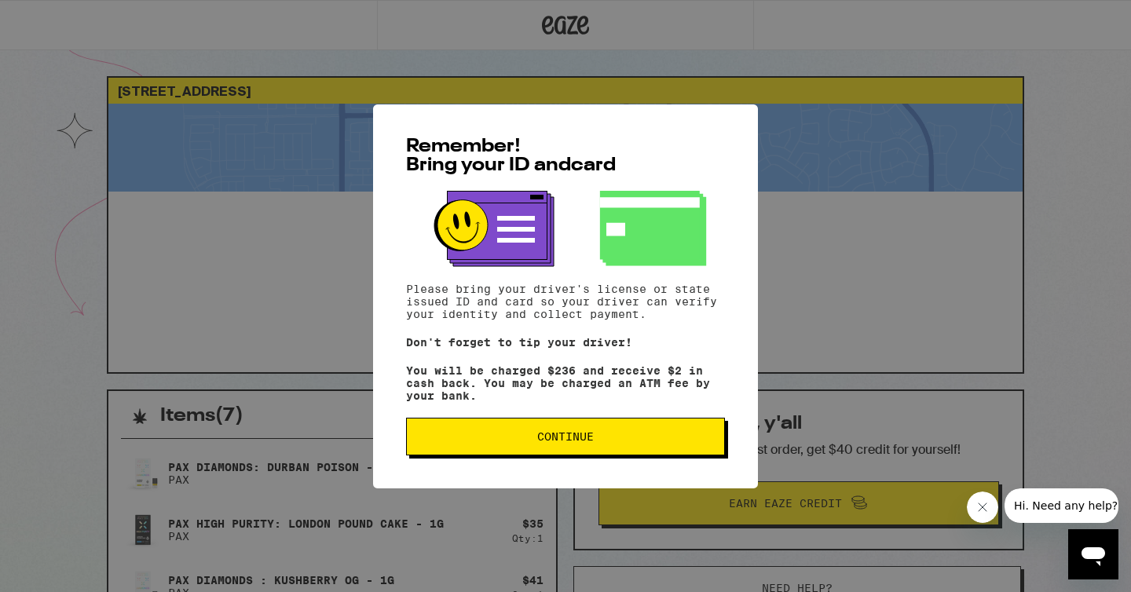
scroll to position [33, 0]
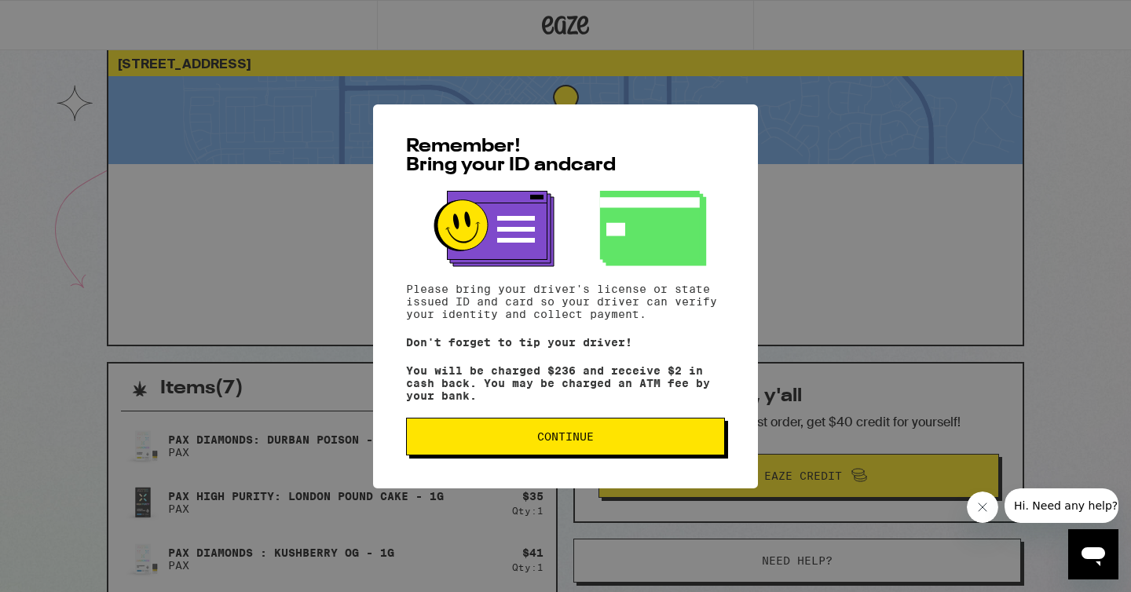
click at [589, 440] on span "Continue" at bounding box center [565, 436] width 57 height 11
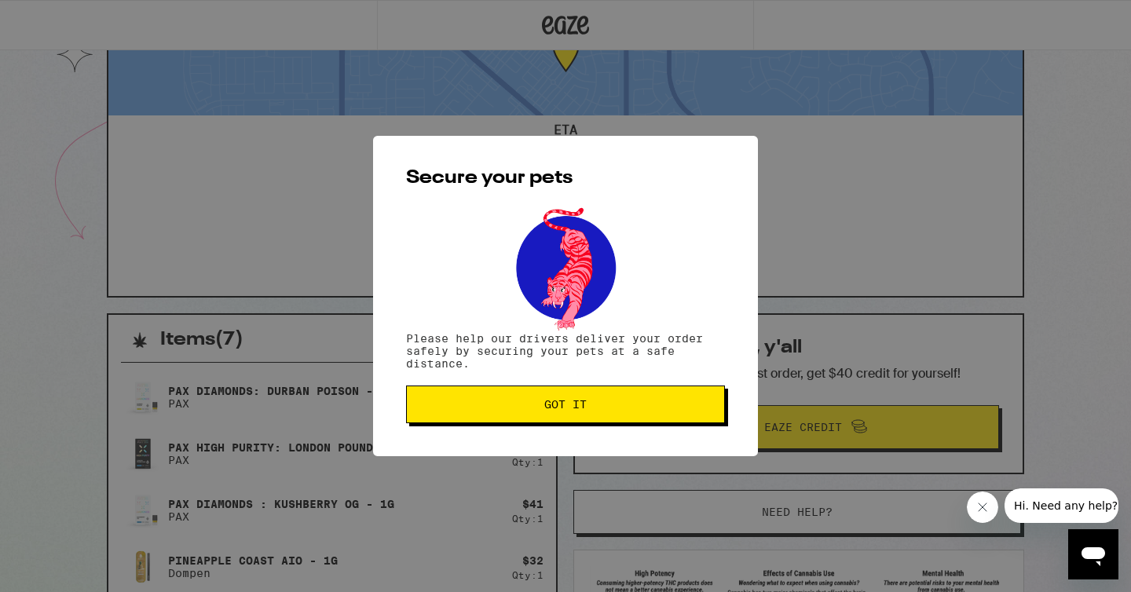
scroll to position [97, 0]
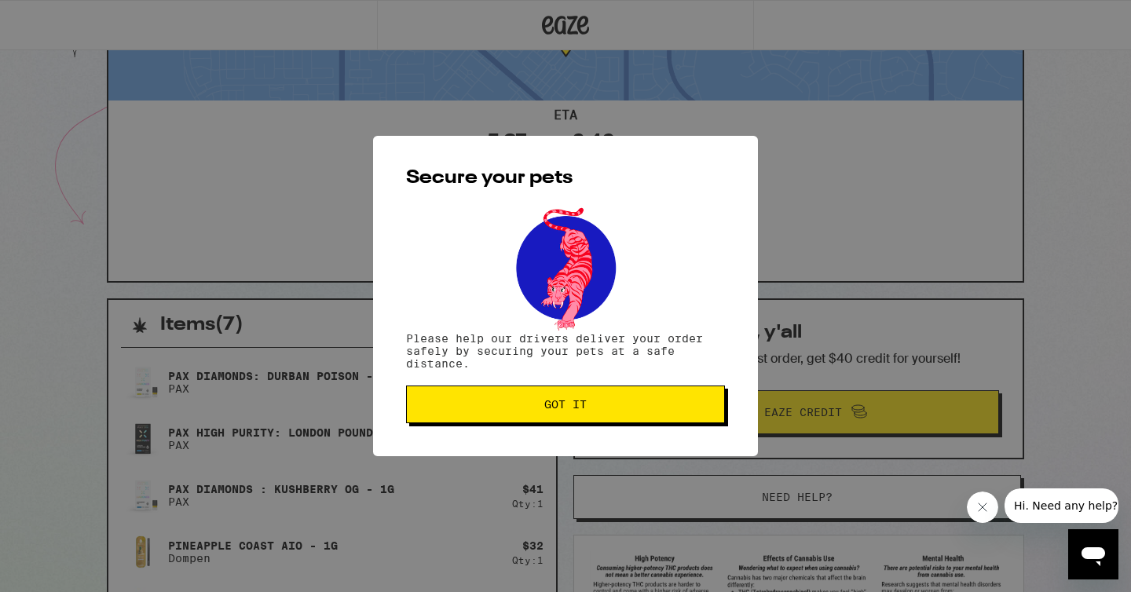
click at [587, 418] on button "Got it" at bounding box center [565, 404] width 319 height 38
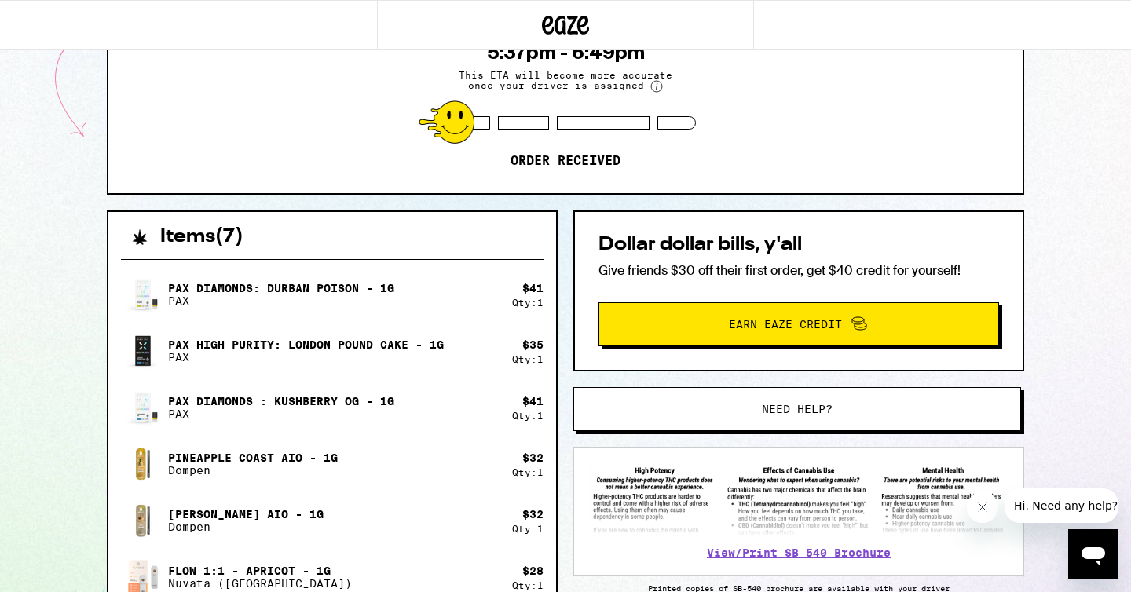
scroll to position [0, 0]
